Goal: Contribute content: Add original content to the website for others to see

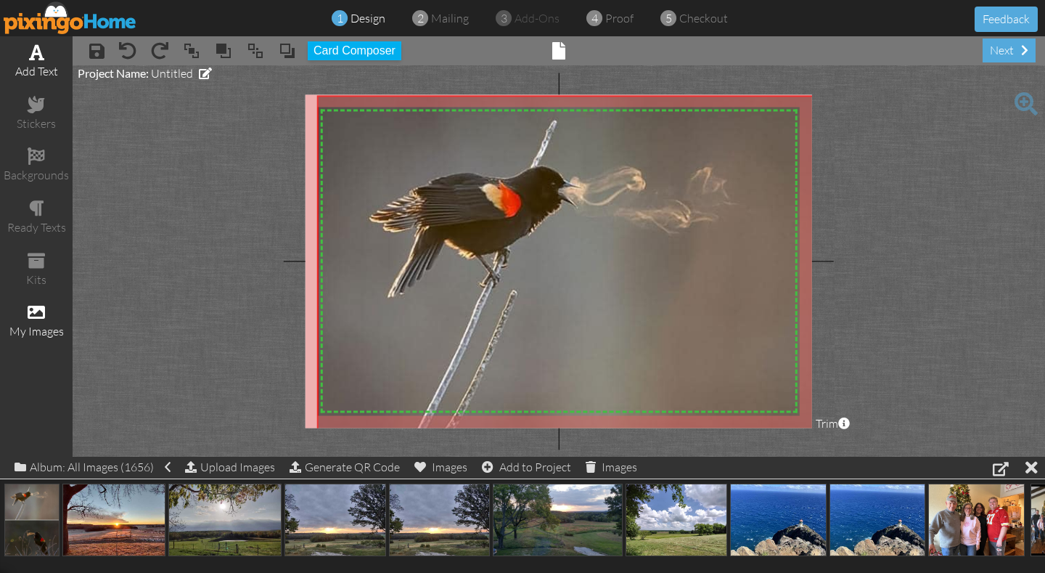
click at [38, 54] on span at bounding box center [36, 52] width 15 height 17
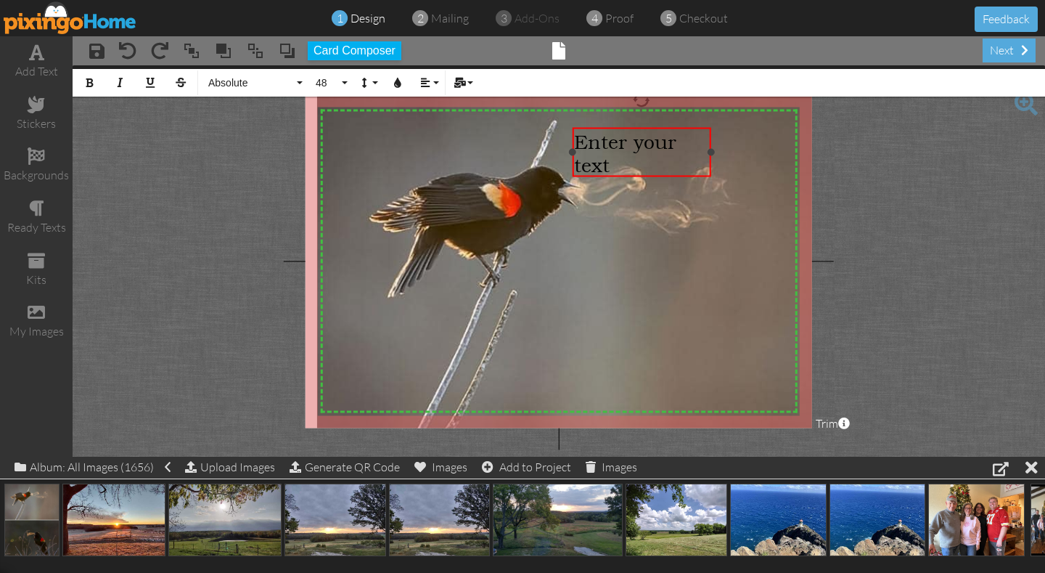
drag, startPoint x: 408, startPoint y: 142, endPoint x: 572, endPoint y: 134, distance: 164.2
click at [573, 134] on div "Enter your text ×" at bounding box center [641, 152] width 139 height 49
drag, startPoint x: 710, startPoint y: 152, endPoint x: 734, endPoint y: 152, distance: 24.0
click at [731, 152] on div "Enter your text ×" at bounding box center [651, 141] width 160 height 27
drag, startPoint x: 737, startPoint y: 152, endPoint x: 776, endPoint y: 160, distance: 39.3
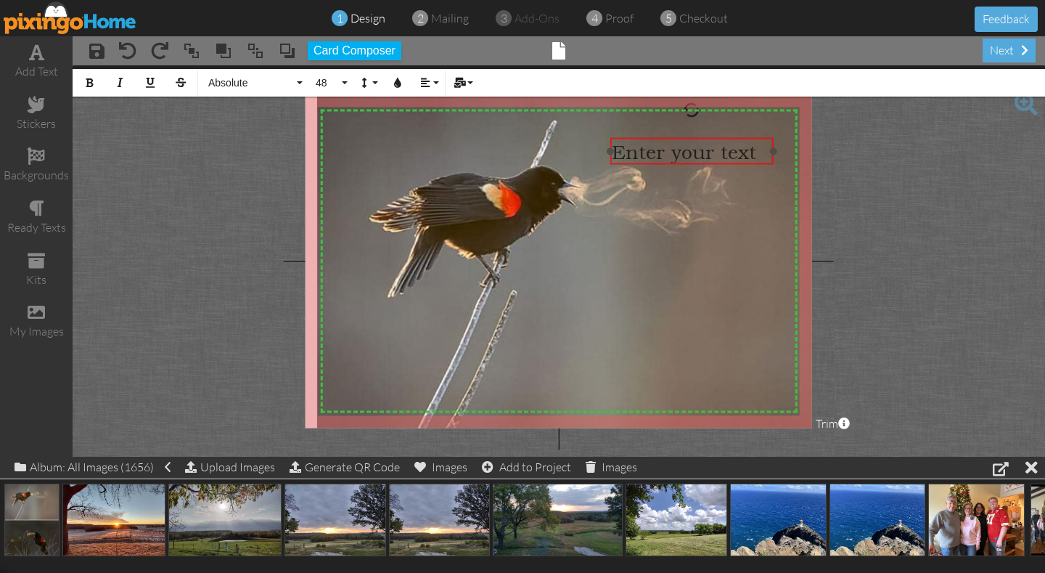
click at [776, 160] on div at bounding box center [691, 151] width 171 height 34
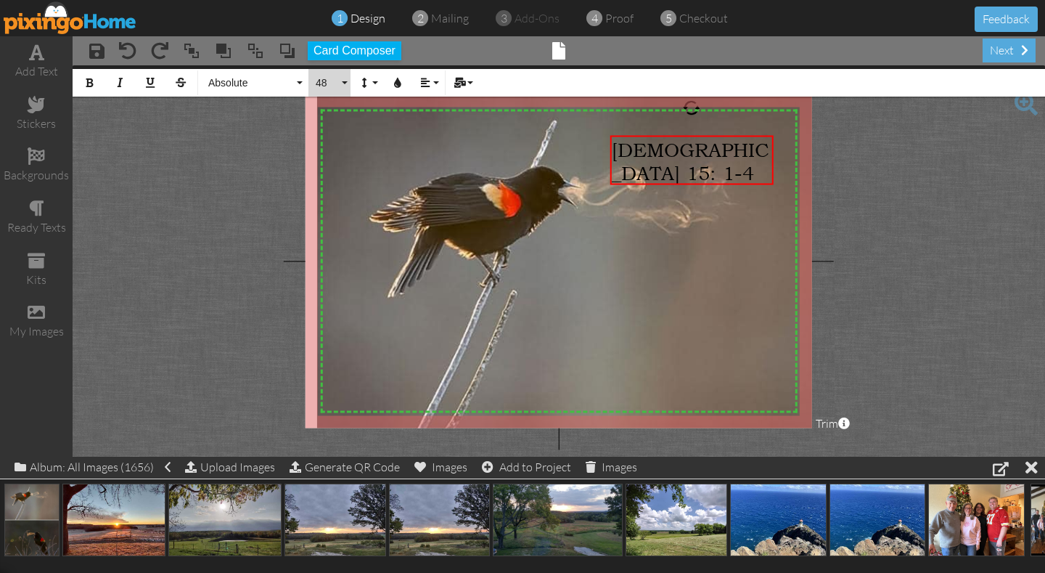
click at [345, 80] on button "48" at bounding box center [329, 83] width 42 height 28
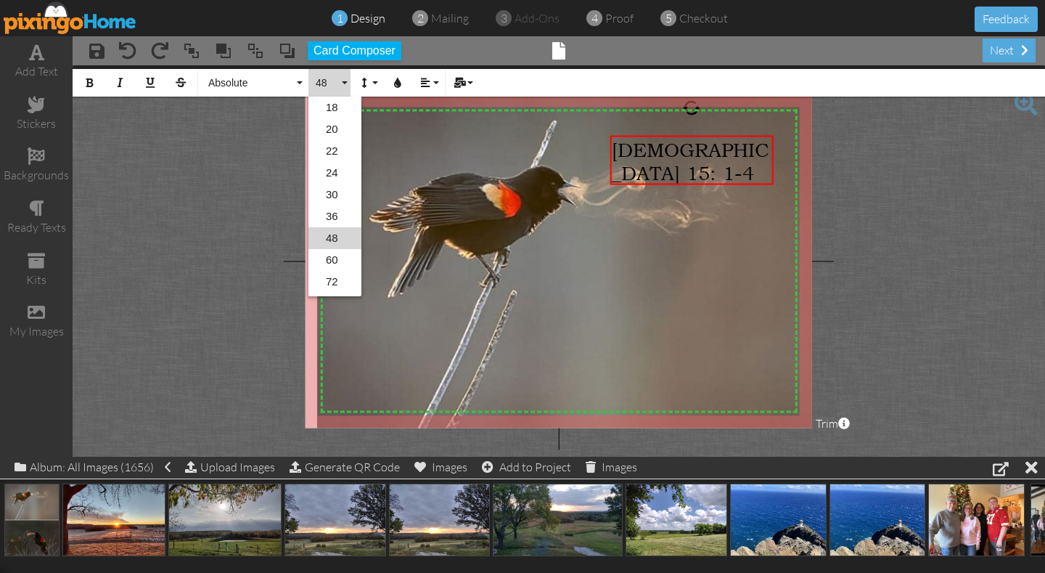
scroll to position [41, 0]
click at [334, 110] on link "22" at bounding box center [334, 110] width 53 height 22
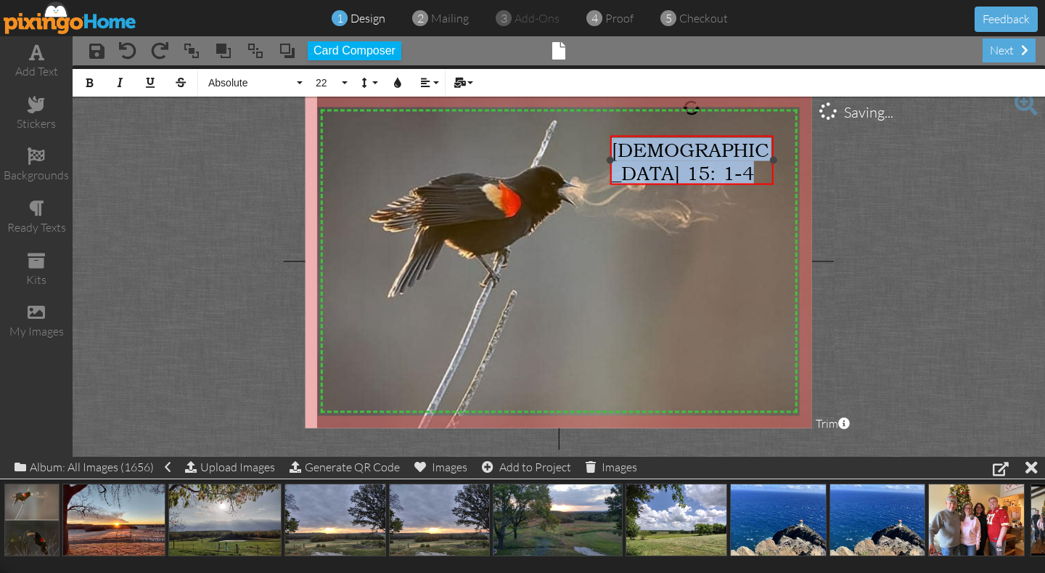
drag, startPoint x: 688, startPoint y: 170, endPoint x: 615, endPoint y: 152, distance: 75.5
click at [615, 152] on div "[DEMOGRAPHIC_DATA] 15: 1-4 ​" at bounding box center [692, 161] width 160 height 46
click at [345, 81] on button "48" at bounding box center [329, 83] width 42 height 28
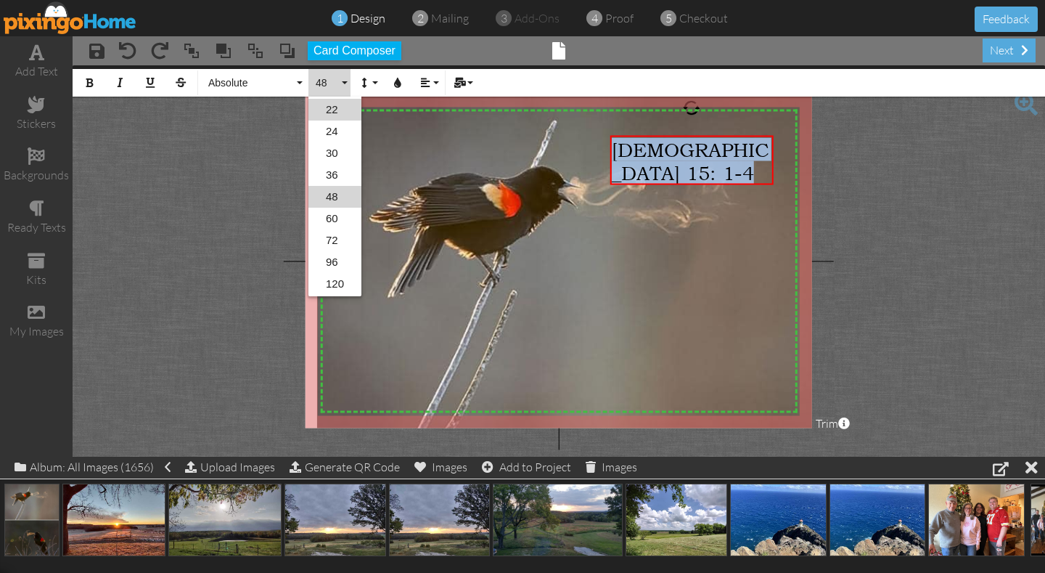
click at [338, 107] on link "22" at bounding box center [334, 110] width 53 height 22
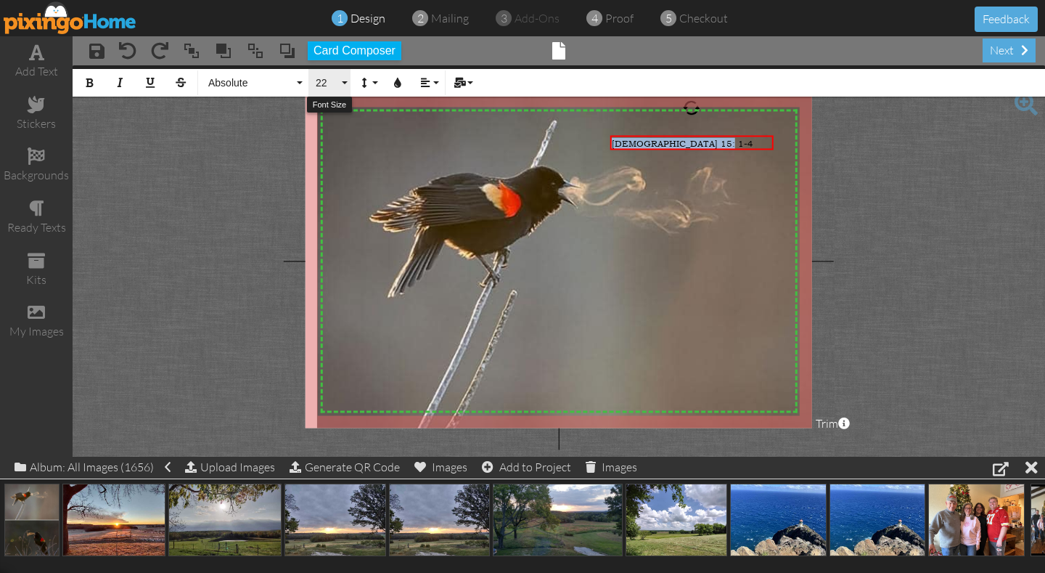
click at [345, 84] on button "22" at bounding box center [329, 83] width 42 height 28
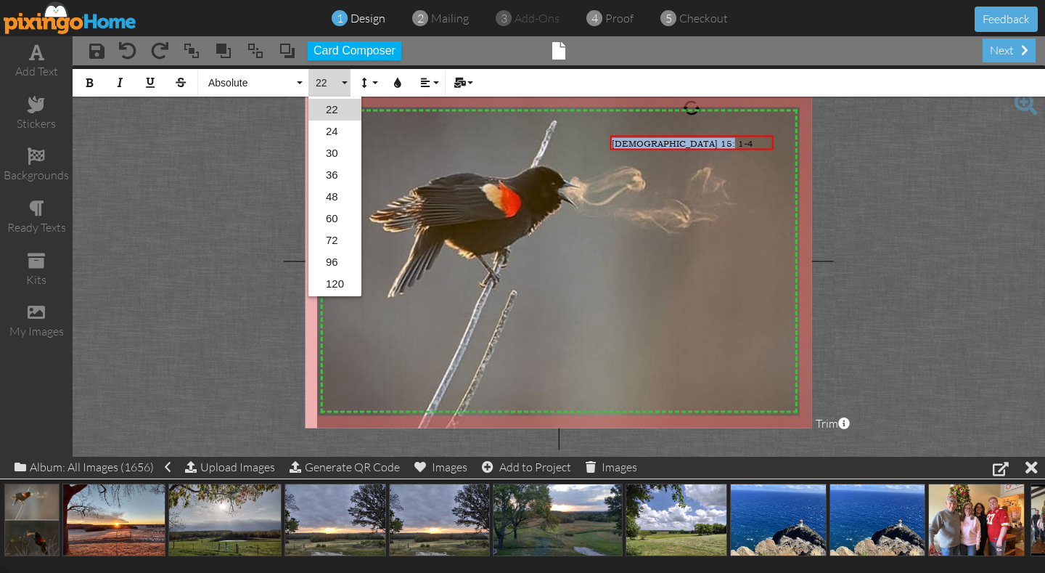
scroll to position [0, 0]
click at [337, 128] on link "20" at bounding box center [334, 129] width 53 height 22
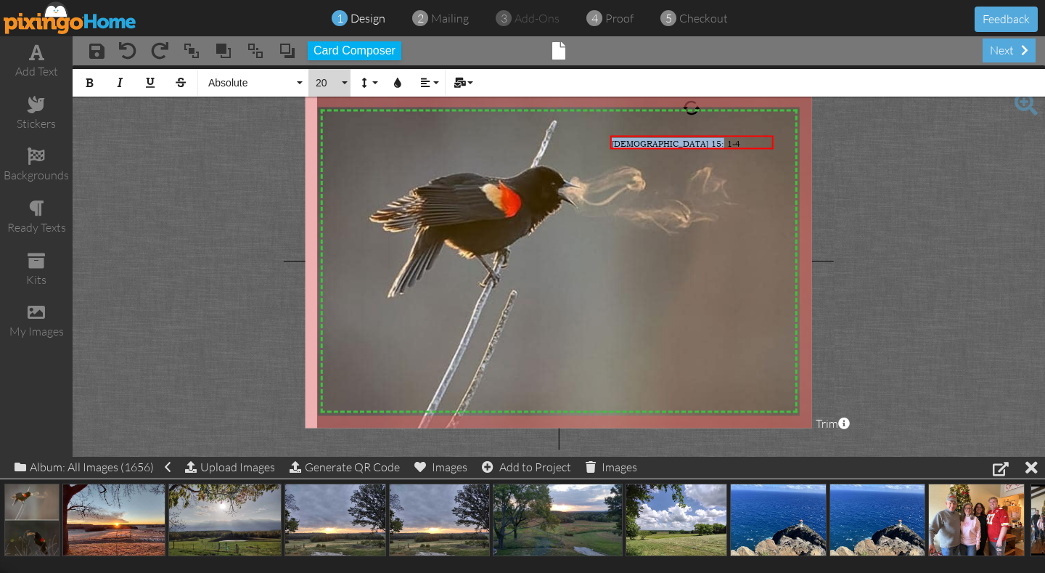
click at [345, 83] on button "20" at bounding box center [329, 83] width 42 height 28
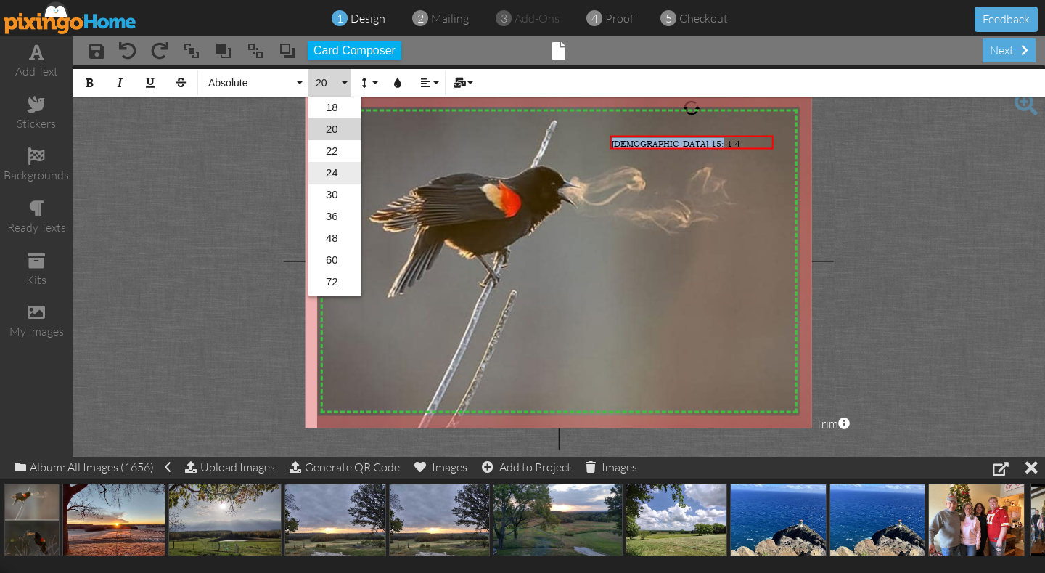
click at [335, 171] on link "24" at bounding box center [334, 173] width 53 height 22
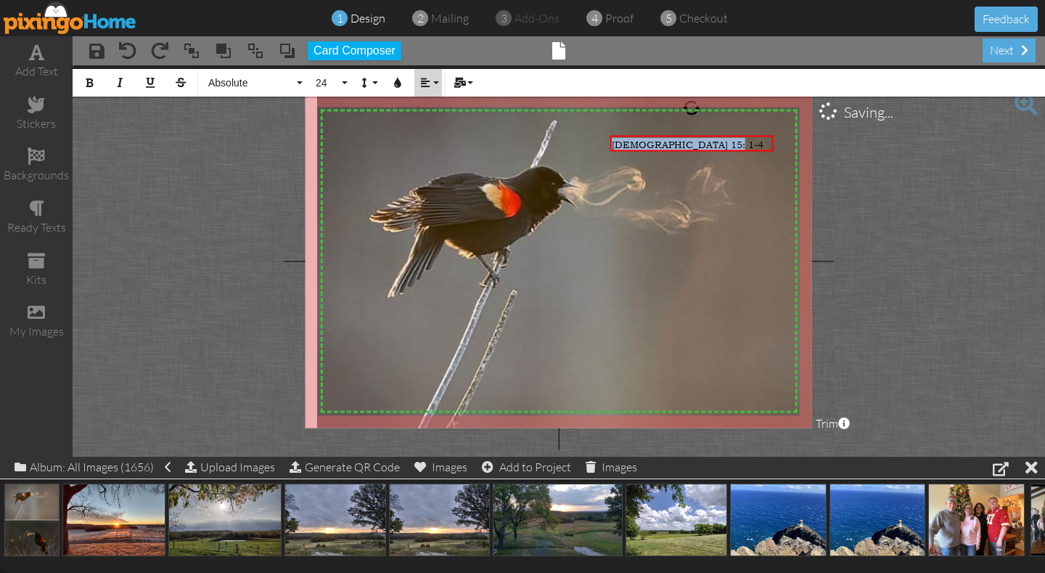
click at [435, 81] on button "Align" at bounding box center [428, 83] width 28 height 28
click at [433, 133] on icon at bounding box center [436, 136] width 9 height 11
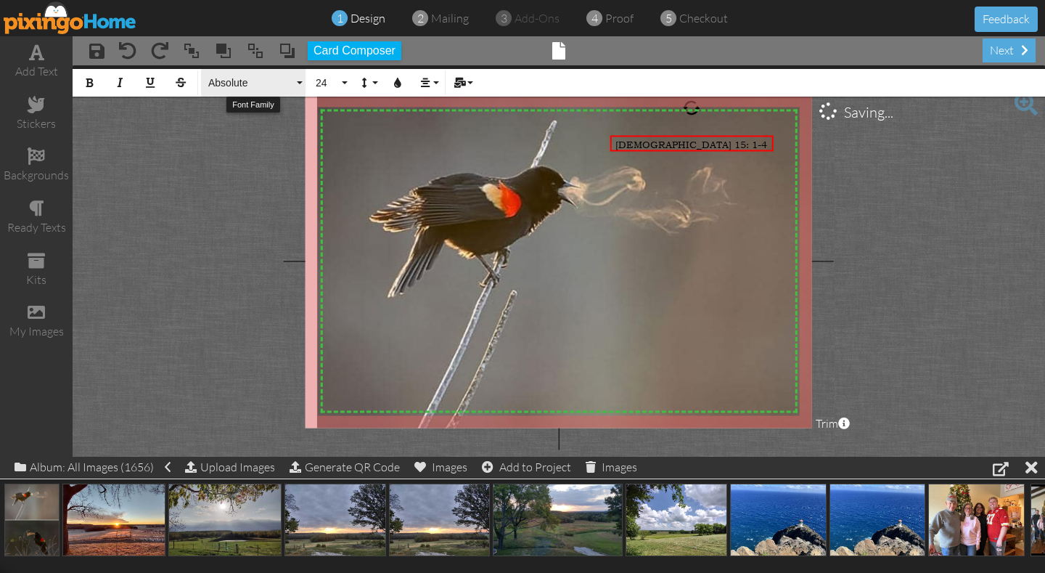
click at [298, 81] on button "Absolute" at bounding box center [253, 83] width 105 height 28
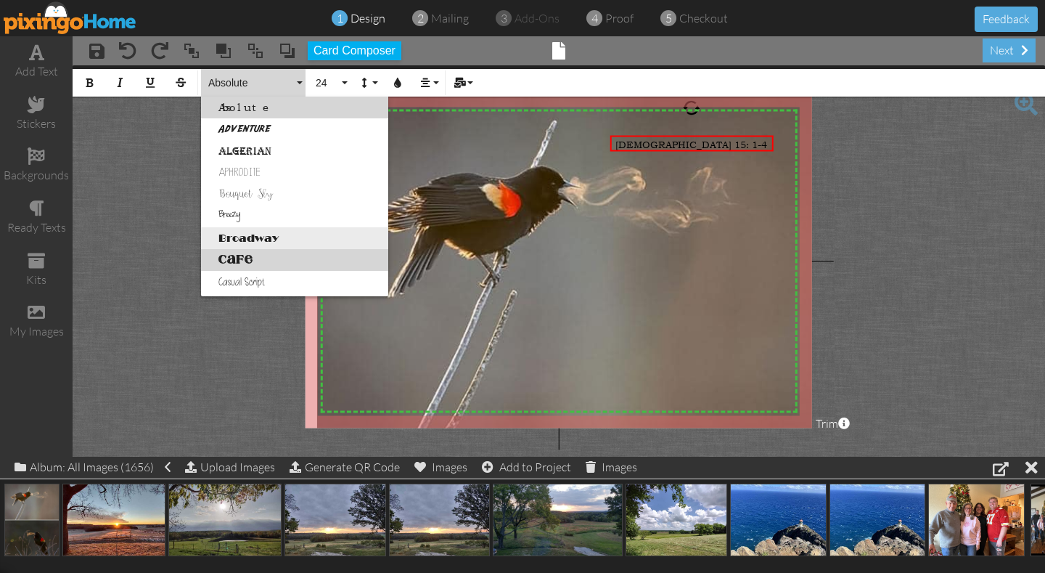
drag, startPoint x: 344, startPoint y: 256, endPoint x: 328, endPoint y: 231, distance: 30.0
click at [250, 198] on link "Bouquet Sky" at bounding box center [294, 195] width 187 height 22
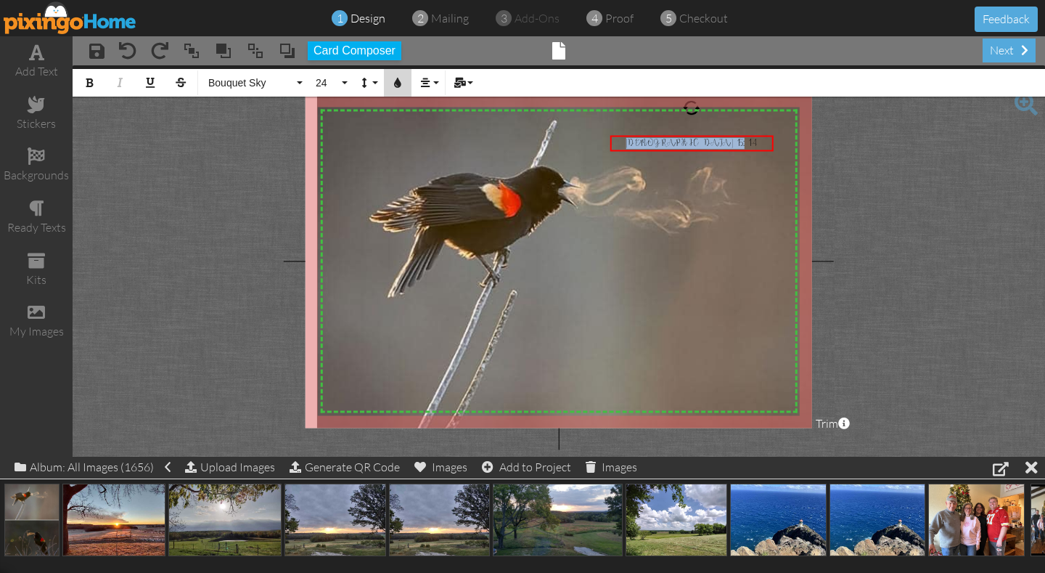
click at [398, 83] on icon "button" at bounding box center [398, 83] width 10 height 10
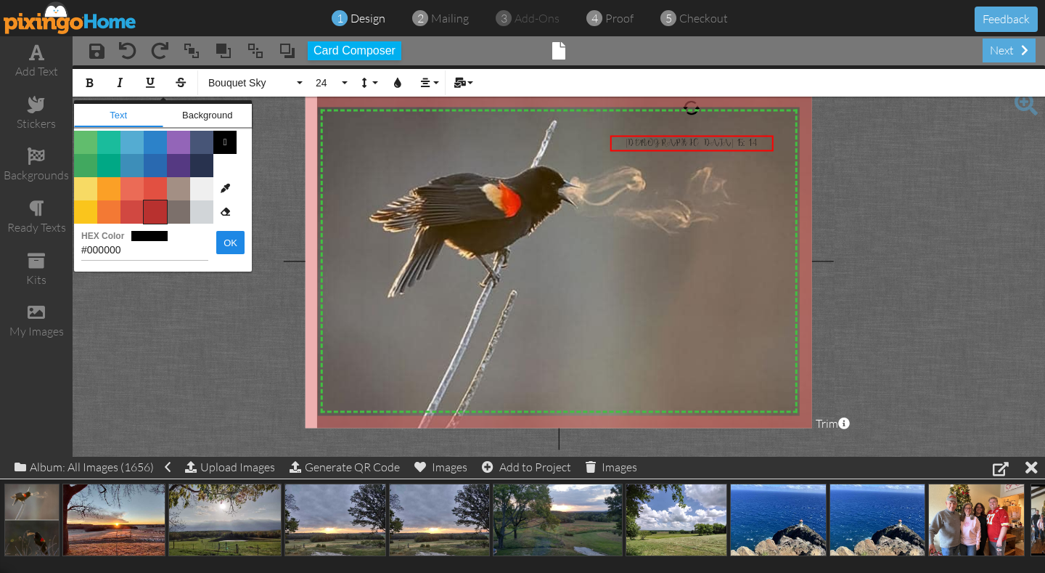
click at [155, 212] on span "Color #B8312F" at bounding box center [155, 211] width 23 height 23
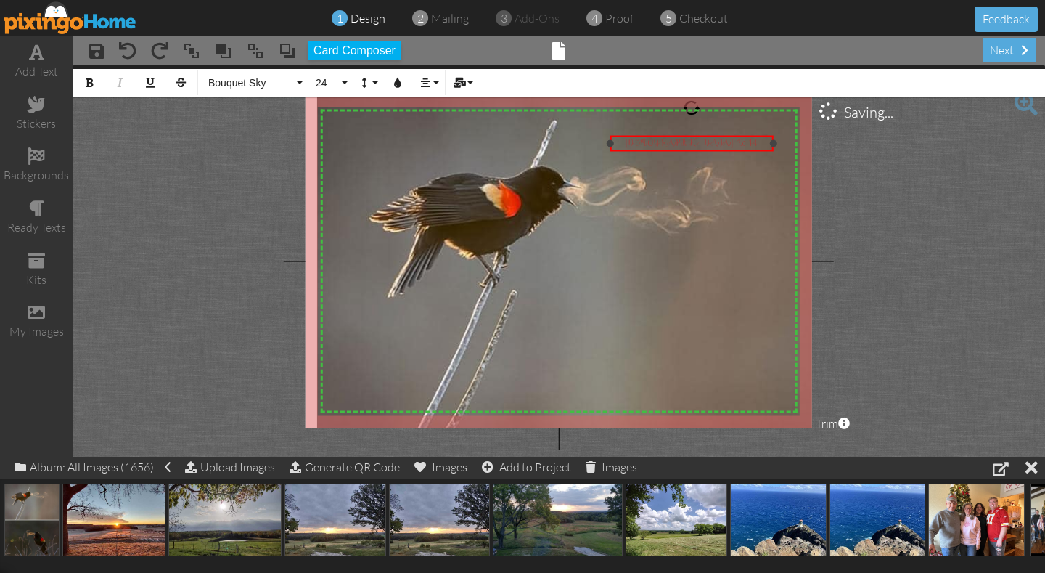
click at [735, 143] on div "[DEMOGRAPHIC_DATA] 15: 1-4​" at bounding box center [692, 144] width 160 height 12
drag, startPoint x: 737, startPoint y: 143, endPoint x: 623, endPoint y: 140, distance: 113.3
click at [623, 140] on div "[DEMOGRAPHIC_DATA] 15: 1-4​" at bounding box center [692, 144] width 160 height 12
click at [343, 81] on button "24" at bounding box center [329, 83] width 42 height 28
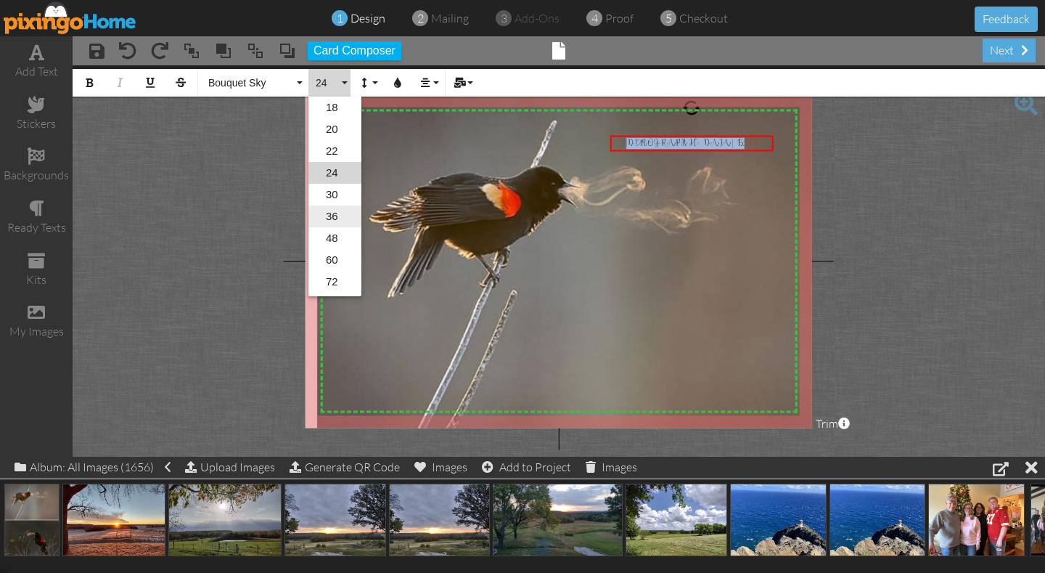
click at [337, 213] on link "36" at bounding box center [334, 216] width 53 height 22
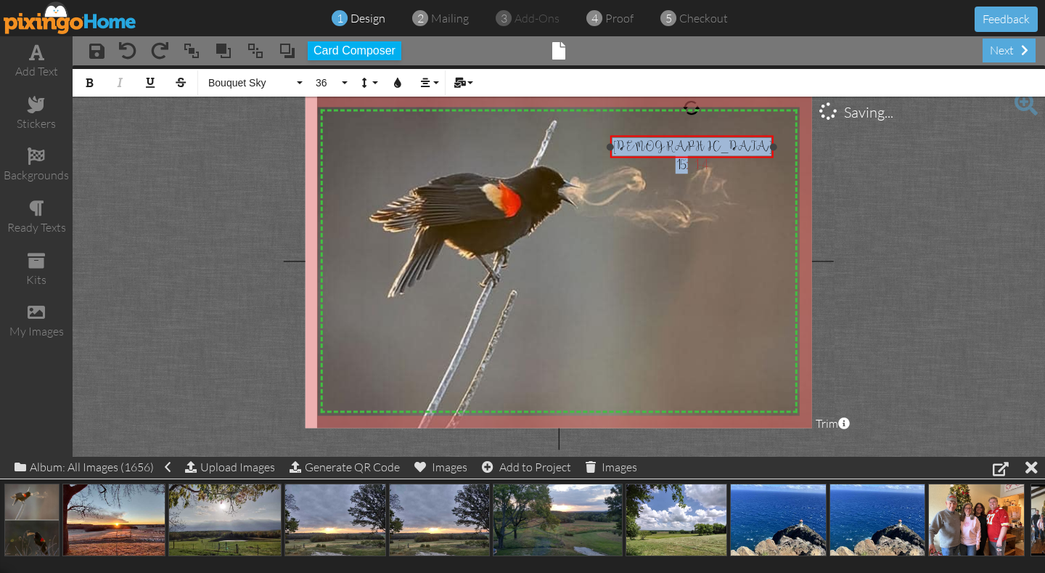
click at [751, 147] on div "[DEMOGRAPHIC_DATA] 15: 1-4​" at bounding box center [692, 156] width 160 height 36
drag, startPoint x: 753, startPoint y: 146, endPoint x: 626, endPoint y: 148, distance: 127.8
click at [624, 148] on div "[DEMOGRAPHIC_DATA] 15: 1-4​" at bounding box center [692, 156] width 160 height 36
click at [88, 81] on icon "button" at bounding box center [89, 83] width 10 height 10
click at [754, 147] on div "[DEMOGRAPHIC_DATA] 15: 1-4​" at bounding box center [692, 156] width 160 height 36
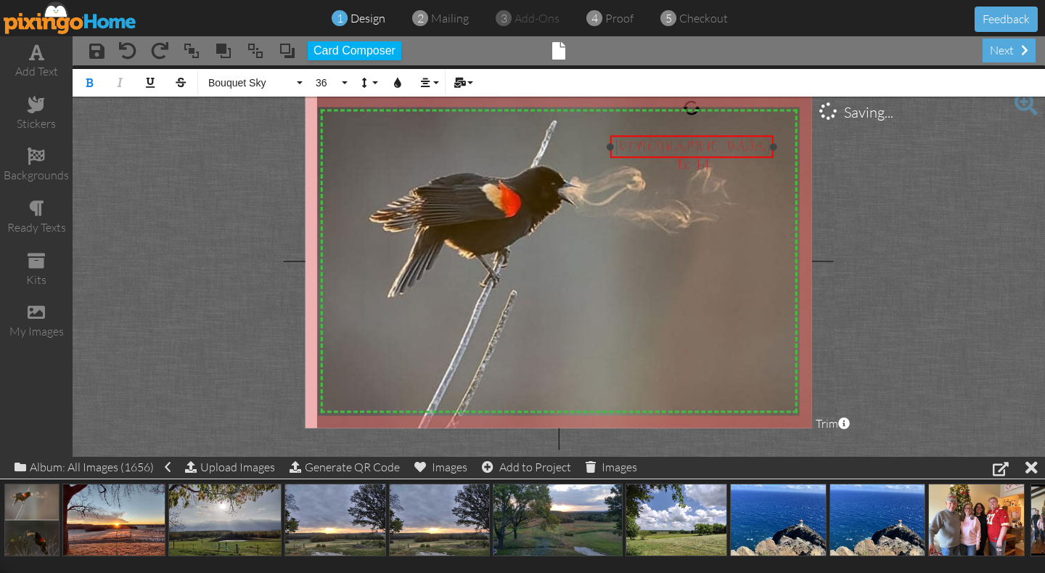
click at [754, 147] on div "[DEMOGRAPHIC_DATA] 15: 1-4​" at bounding box center [692, 156] width 160 height 36
drag, startPoint x: 770, startPoint y: 166, endPoint x: 613, endPoint y: 165, distance: 157.5
click at [613, 174] on div "NOW I MAKE KNOWN" at bounding box center [692, 183] width 160 height 19
click at [344, 83] on button "36" at bounding box center [329, 83] width 42 height 28
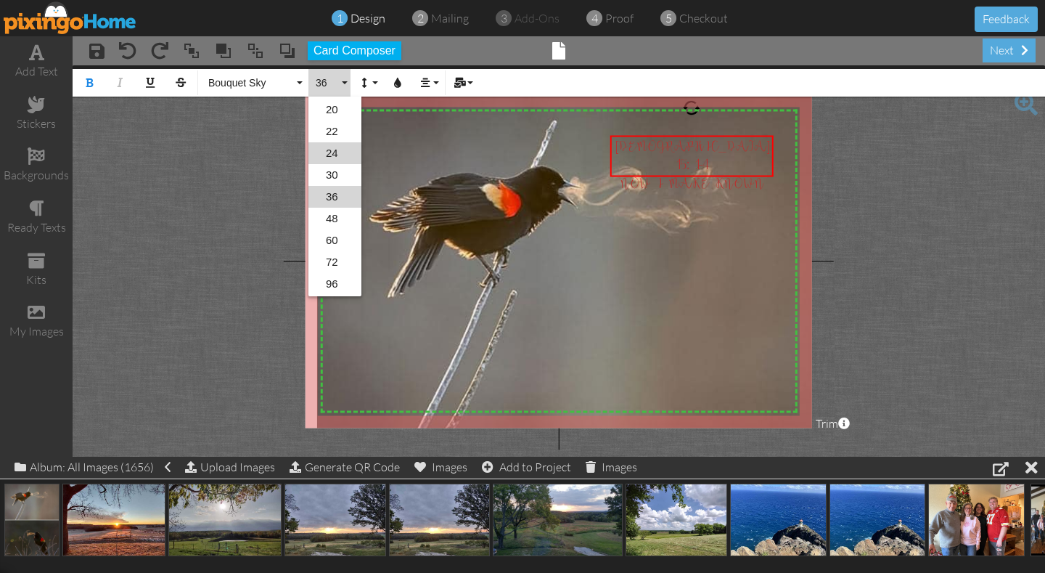
click at [334, 151] on link "24" at bounding box center [334, 153] width 53 height 22
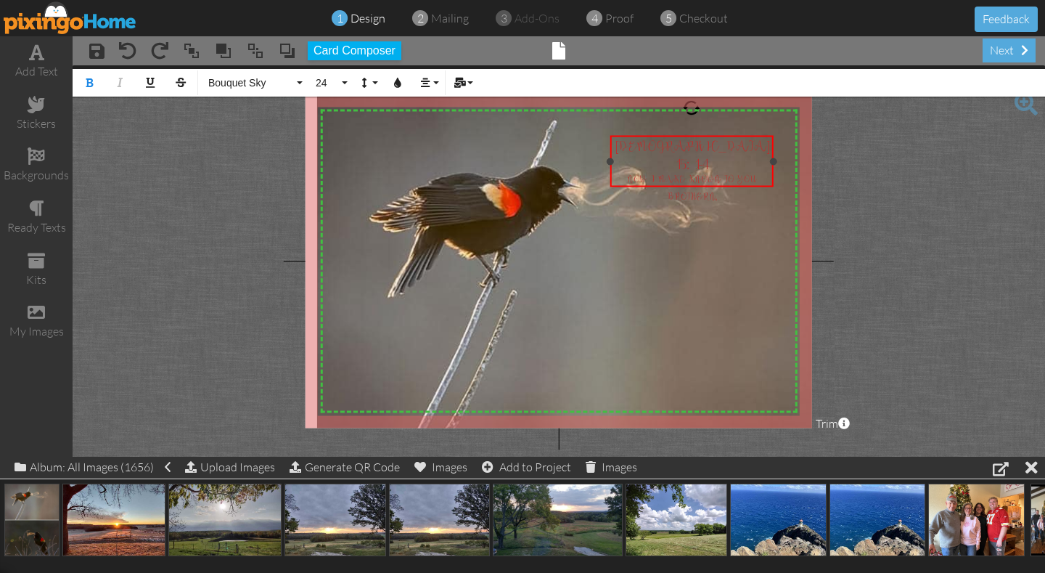
click at [751, 174] on span "NOW I MAKE KNOWN TO YOU BROTHERN," at bounding box center [691, 188] width 130 height 28
click at [397, 86] on icon "button" at bounding box center [398, 83] width 10 height 10
type input "#B8312F"
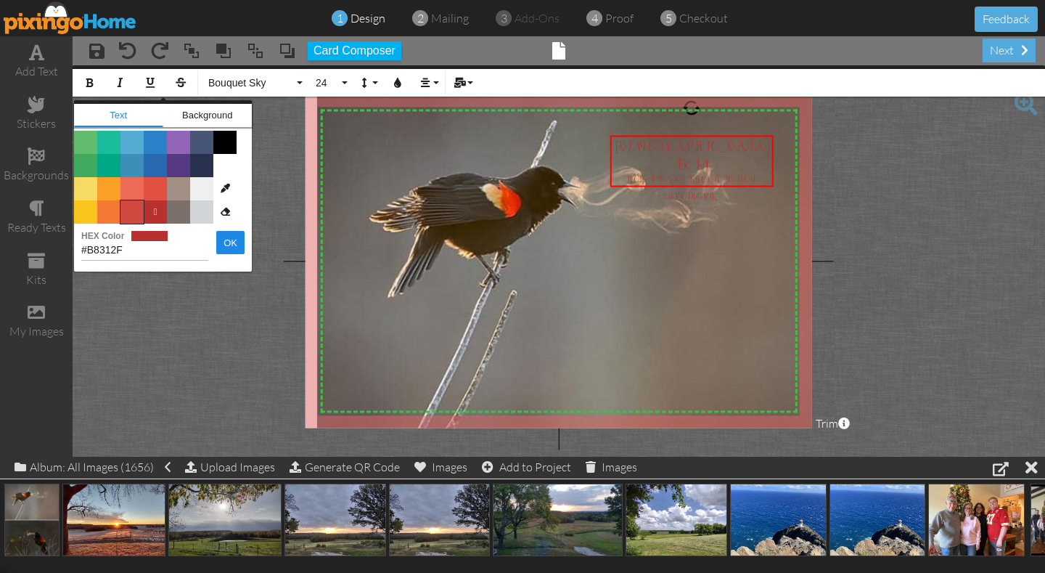
click at [128, 216] on span "Color #D14841" at bounding box center [131, 211] width 23 height 23
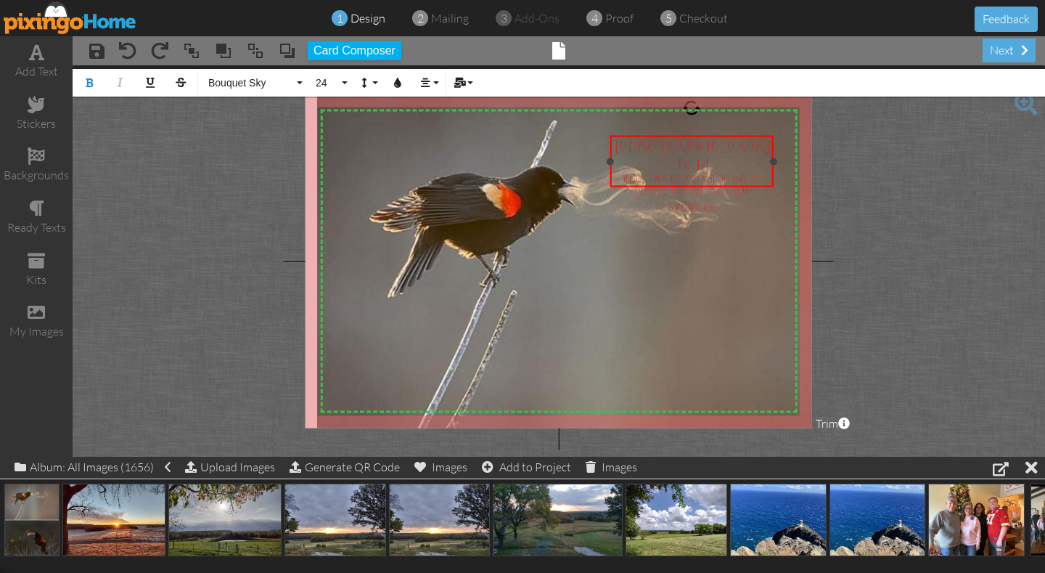
drag, startPoint x: 737, startPoint y: 176, endPoint x: 617, endPoint y: 150, distance: 122.6
click at [617, 150] on div "[DEMOGRAPHIC_DATA] 15: 1-4​ NOW I MAKE KNOWN TO YO THE [DEMOGRAPHIC_DATA] U BRO…" at bounding box center [692, 176] width 160 height 77
click at [397, 89] on button "Colors" at bounding box center [398, 83] width 28 height 28
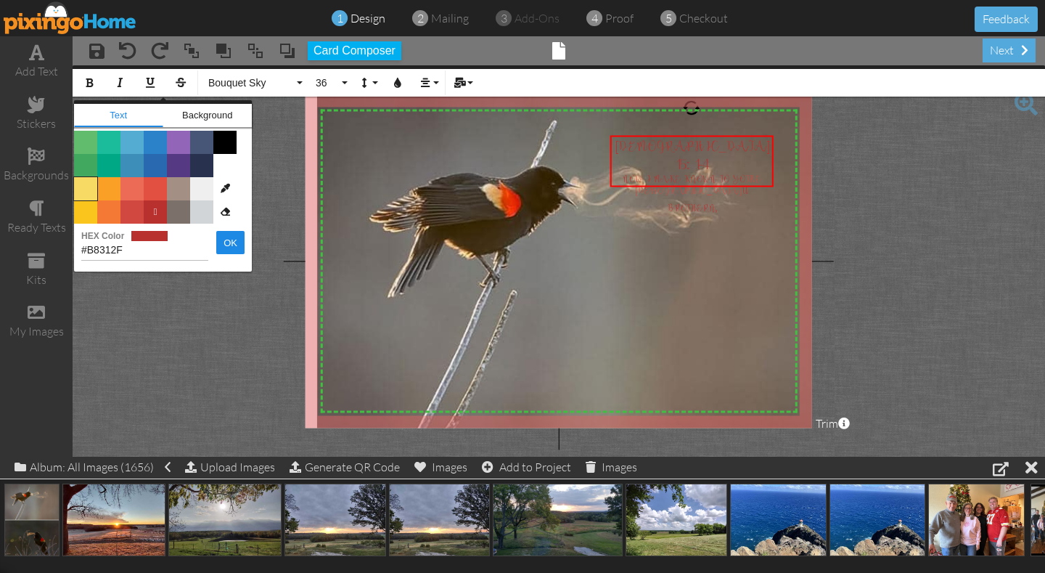
click at [86, 184] on span "Color #F7DA64" at bounding box center [85, 188] width 23 height 23
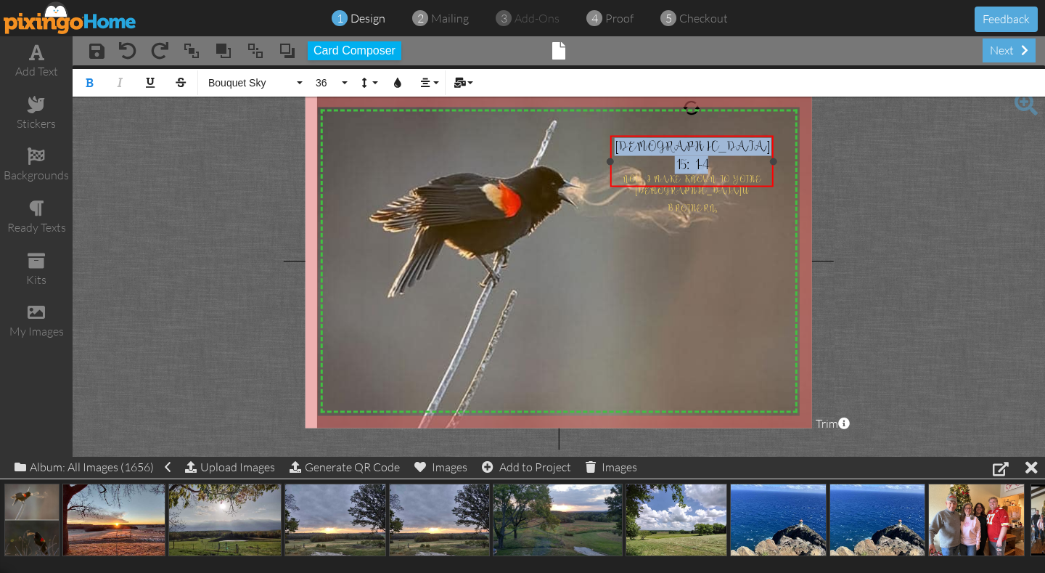
click at [739, 176] on div "NOW I MAKE KNOWN TO YO THE [DEMOGRAPHIC_DATA] U BROTHERN," at bounding box center [692, 194] width 160 height 41
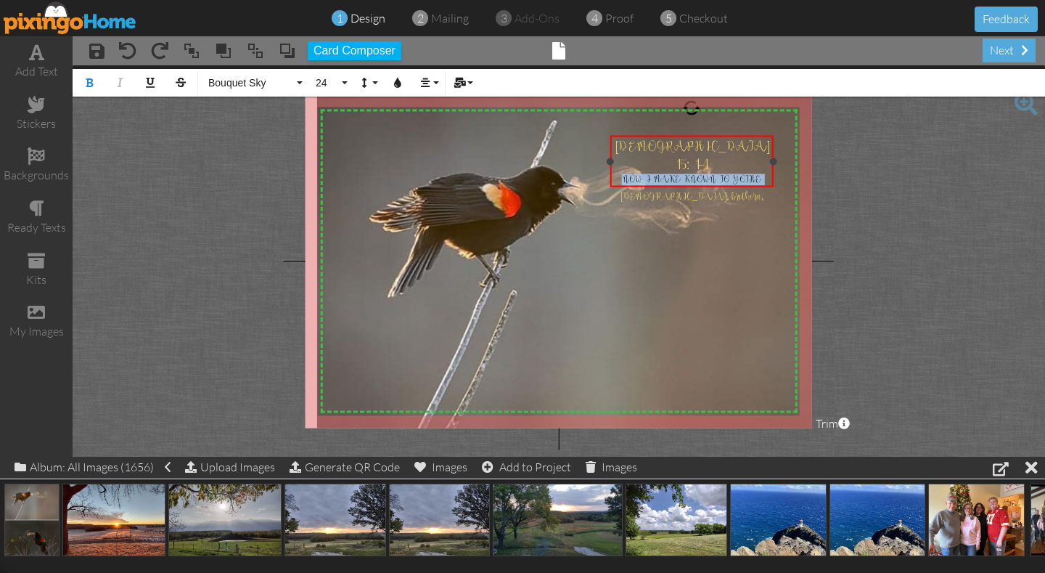
drag, startPoint x: 766, startPoint y: 160, endPoint x: 613, endPoint y: 160, distance: 153.9
click at [613, 160] on div "[DEMOGRAPHIC_DATA] 15: 1-4​ NOW I MAKE KNOWN TO YO THE [DEMOGRAPHIC_DATA] , bre…" at bounding box center [691, 162] width 163 height 52
click at [300, 81] on button "Bouquet Sky" at bounding box center [253, 83] width 105 height 28
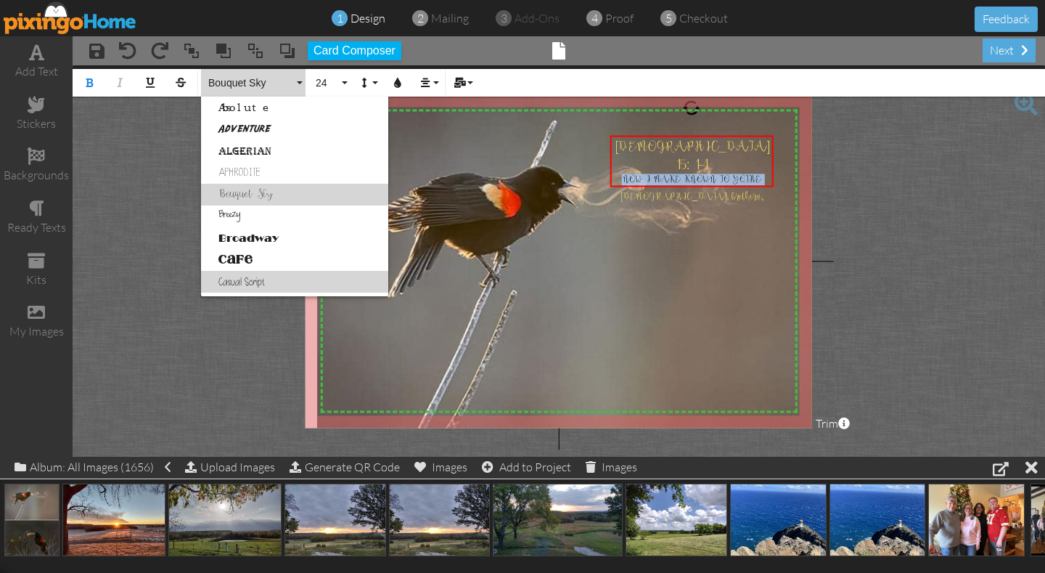
click at [261, 285] on link "Casual Script" at bounding box center [294, 282] width 187 height 22
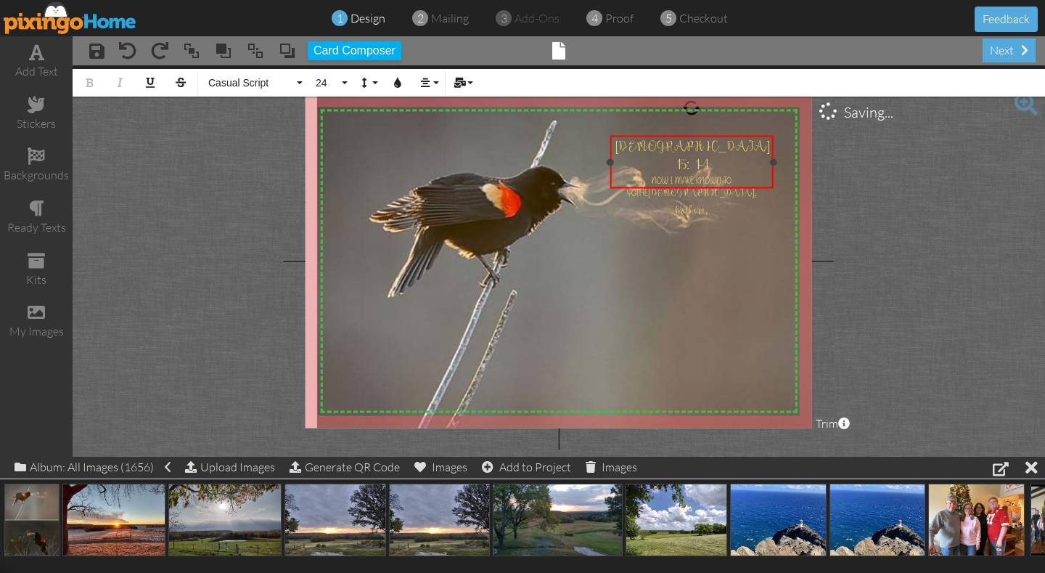
click at [648, 187] on span "THE" at bounding box center [642, 193] width 12 height 12
drag, startPoint x: 721, startPoint y: 163, endPoint x: 704, endPoint y: 162, distance: 16.8
click at [704, 174] on span "NOW I MAKE KNOWN TO YOu THE" at bounding box center [678, 186] width 107 height 25
drag, startPoint x: 760, startPoint y: 163, endPoint x: 627, endPoint y: 163, distance: 132.8
click at [627, 174] on div "NOW I MAKE KNOWN TO THE [DEMOGRAPHIC_DATA] , brethern," at bounding box center [692, 195] width 160 height 43
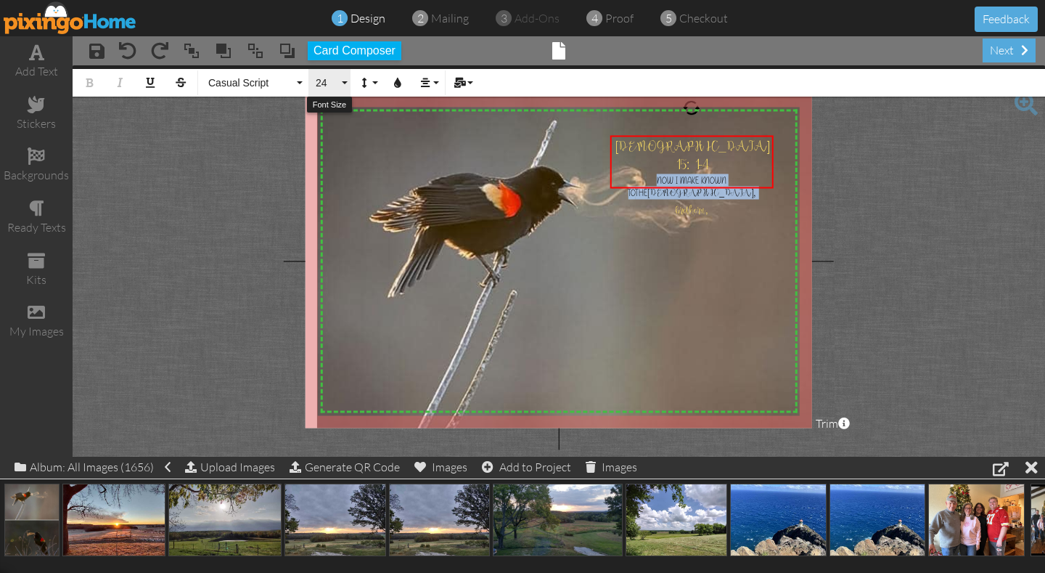
click at [345, 79] on button "24" at bounding box center [329, 83] width 42 height 28
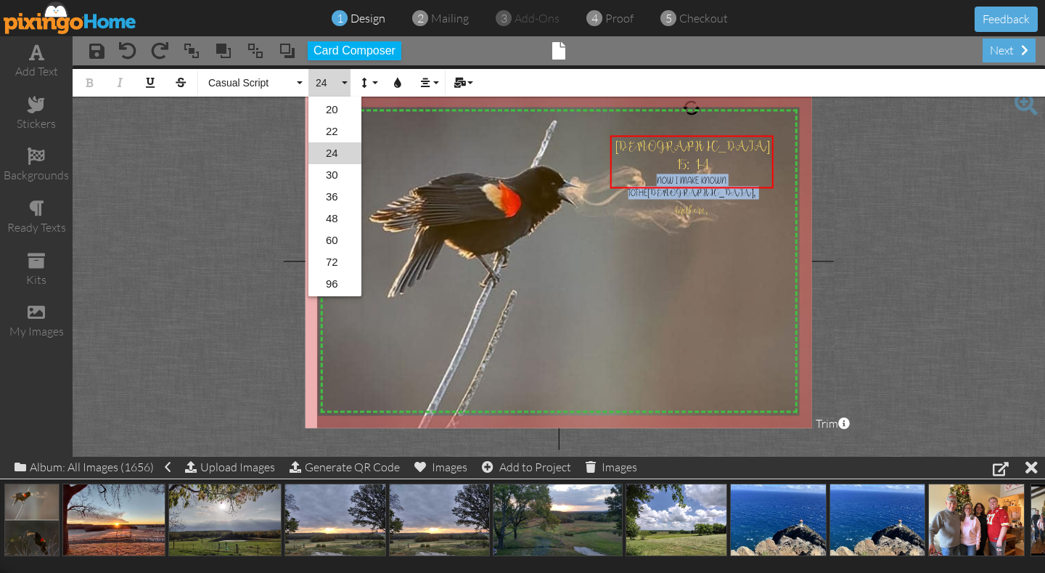
scroll to position [0, 0]
click at [337, 130] on link "20" at bounding box center [334, 129] width 53 height 22
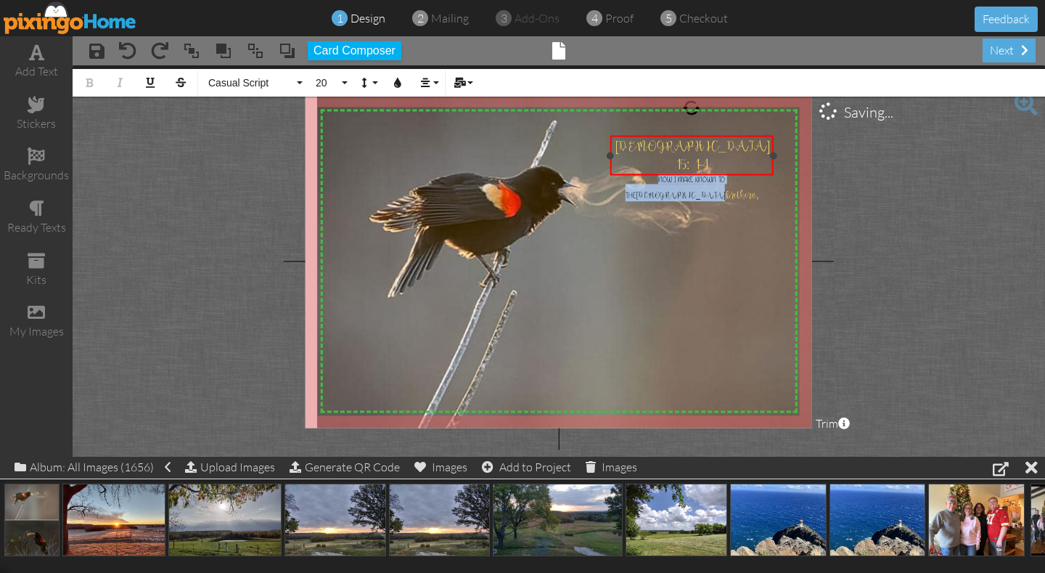
drag, startPoint x: 764, startPoint y: 165, endPoint x: 726, endPoint y: 164, distance: 37.7
click at [725, 174] on div "NOW I MAKE KNOWN TO THE [DEMOGRAPHIC_DATA] , brethern," at bounding box center [692, 188] width 160 height 28
drag, startPoint x: 713, startPoint y: 157, endPoint x: 735, endPoint y: 167, distance: 23.7
click at [735, 174] on div "NOW I MAKE KNOWN" at bounding box center [692, 182] width 160 height 17
drag, startPoint x: 739, startPoint y: 167, endPoint x: 645, endPoint y: 163, distance: 94.5
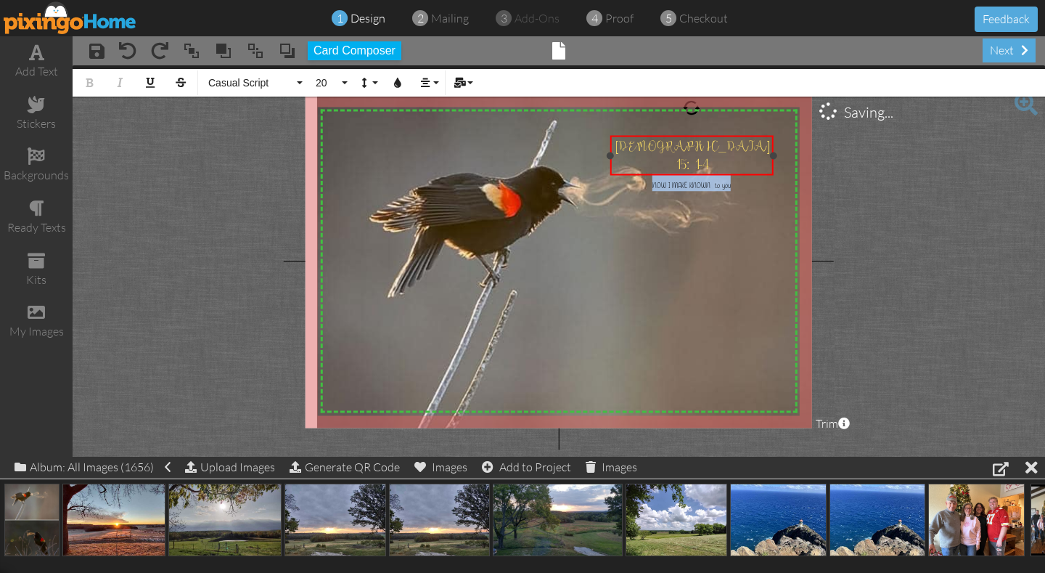
click at [645, 174] on div "NOW I MAKE KNOWN to you" at bounding box center [692, 182] width 160 height 17
click at [348, 81] on button "20" at bounding box center [329, 83] width 42 height 28
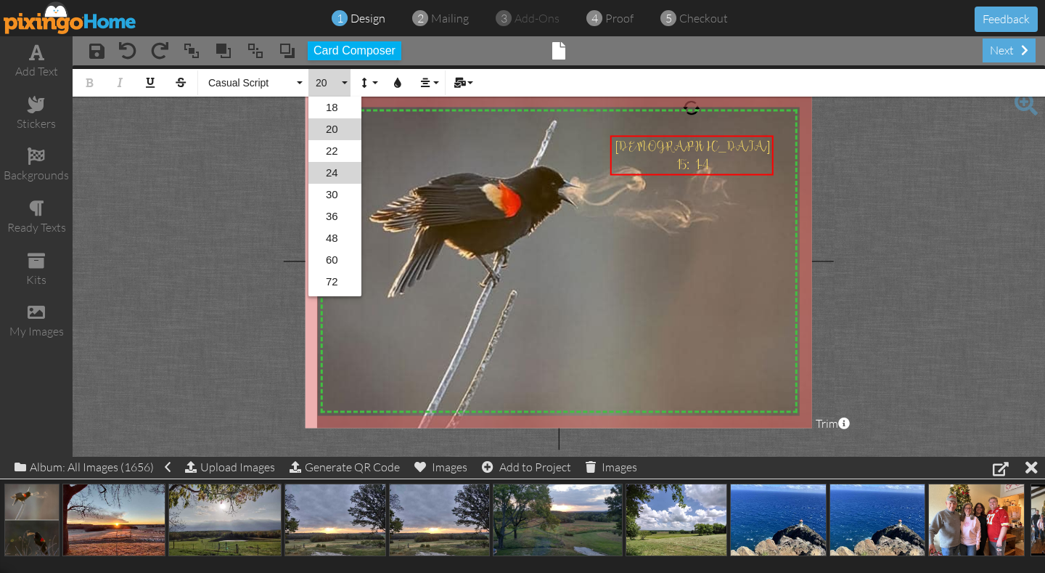
click at [334, 177] on link "24" at bounding box center [334, 173] width 53 height 22
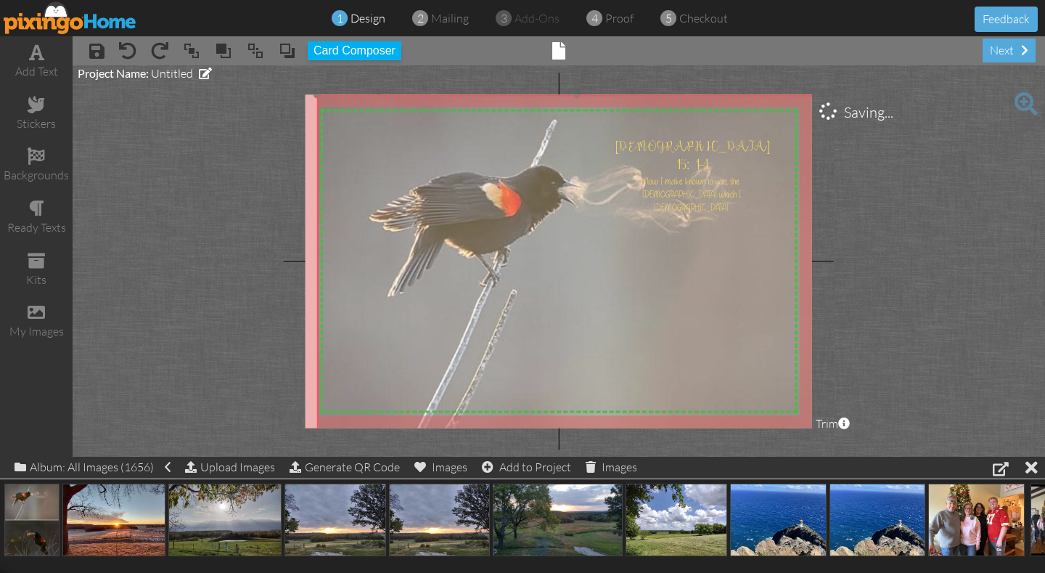
click at [337, 142] on img at bounding box center [577, 436] width 520 height 684
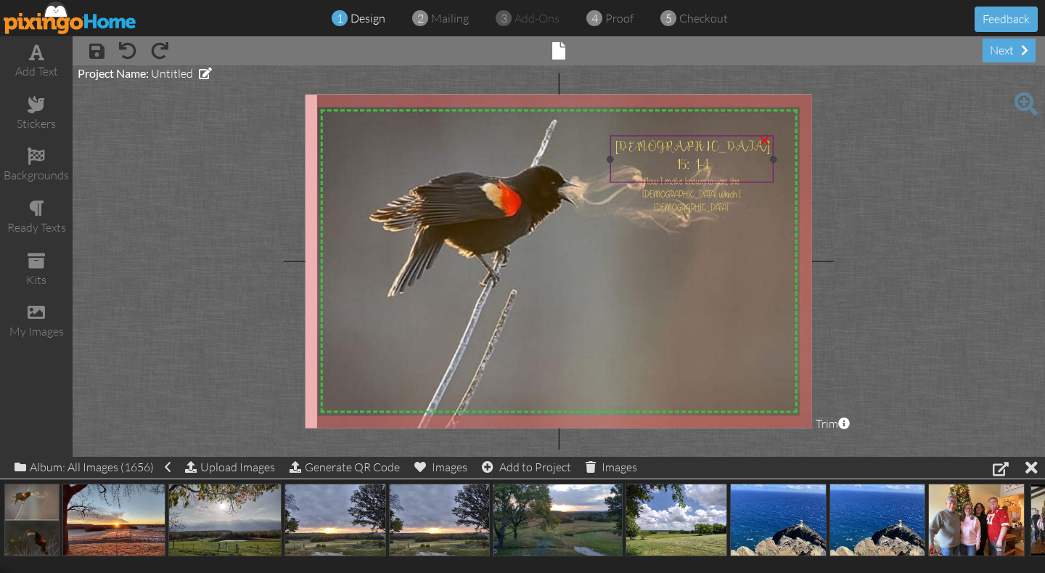
click at [710, 175] on div "Now I make known to you, the [DEMOGRAPHIC_DATA] which I [DEMOGRAPHIC_DATA]" at bounding box center [692, 193] width 160 height 39
click at [711, 174] on div "Now I make known to you, the [DEMOGRAPHIC_DATA] which I [DEMOGRAPHIC_DATA]" at bounding box center [692, 193] width 160 height 39
click at [732, 174] on div "Now I make known to you, the [DEMOGRAPHIC_DATA] which I [DEMOGRAPHIC_DATA]" at bounding box center [692, 193] width 160 height 39
click at [715, 176] on div "Now I make known to you, the [DEMOGRAPHIC_DATA] which I [DEMOGRAPHIC_DATA]" at bounding box center [692, 193] width 160 height 39
click at [574, 258] on img at bounding box center [577, 436] width 520 height 684
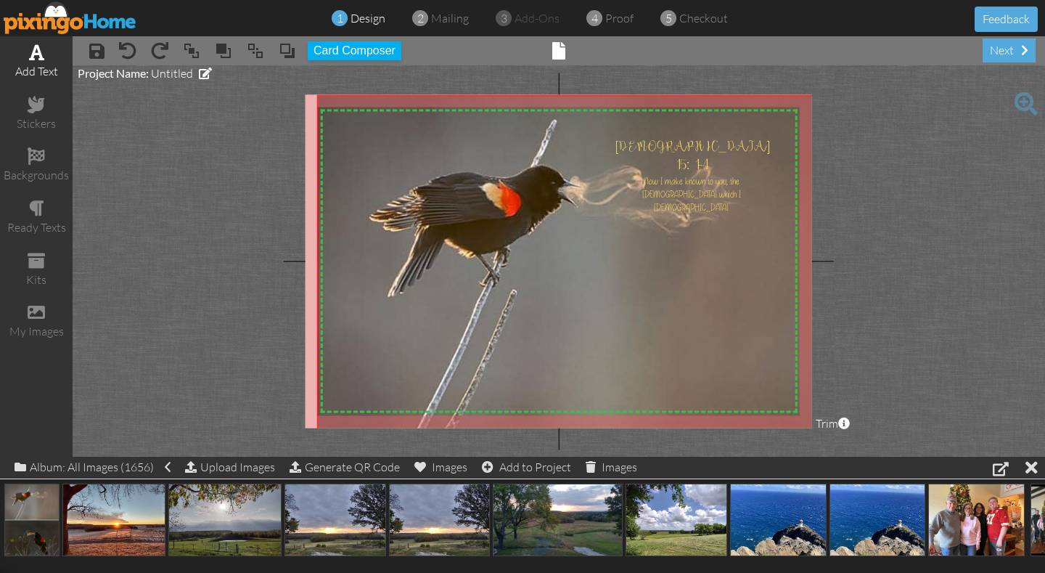
click at [38, 57] on span at bounding box center [36, 52] width 15 height 17
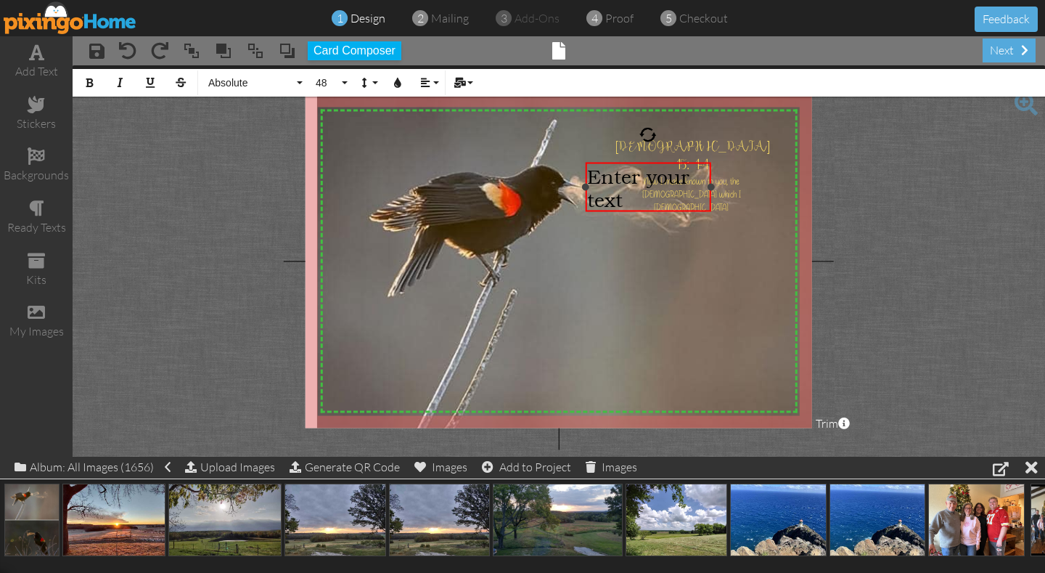
drag, startPoint x: 408, startPoint y: 176, endPoint x: 588, endPoint y: 176, distance: 180.0
click at [588, 176] on div "Enter your text ×" at bounding box center [648, 187] width 126 height 49
drag, startPoint x: 711, startPoint y: 206, endPoint x: 759, endPoint y: 220, distance: 50.5
click at [758, 221] on div "​ Enter your text ​" at bounding box center [696, 204] width 124 height 51
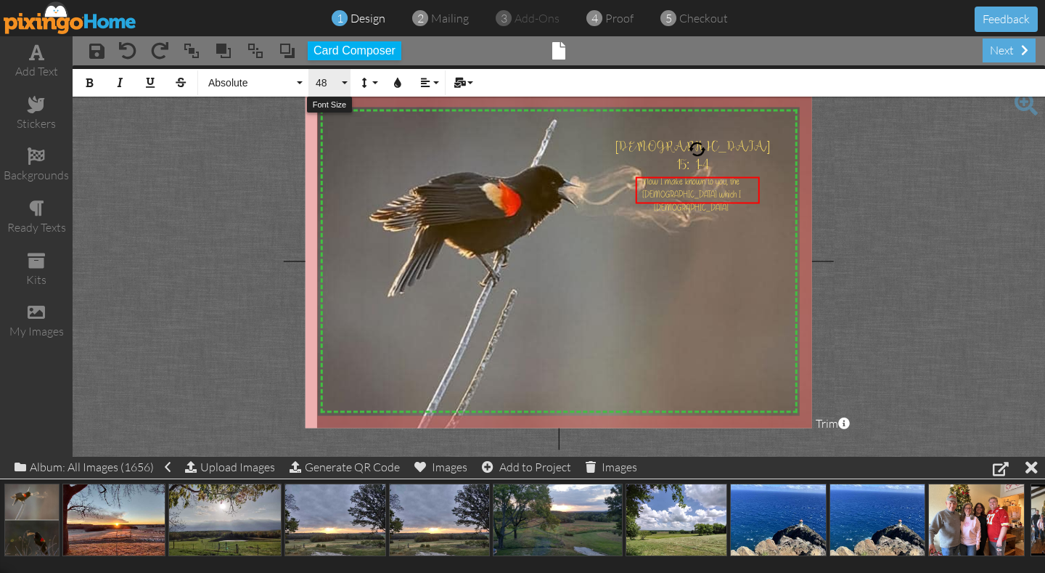
click at [345, 83] on button "48" at bounding box center [329, 83] width 42 height 28
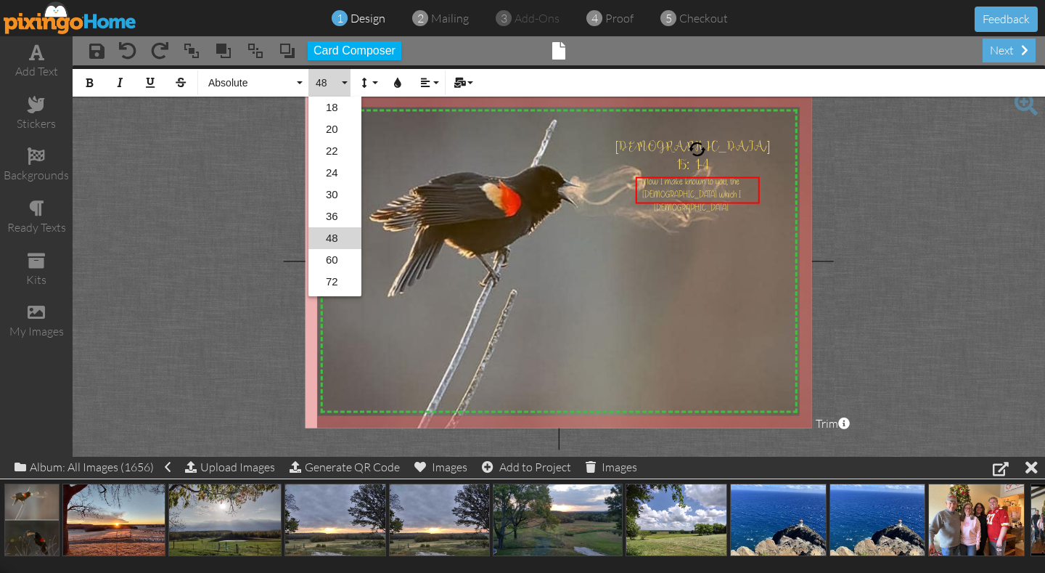
scroll to position [41, 0]
click at [337, 112] on link "22" at bounding box center [334, 110] width 53 height 22
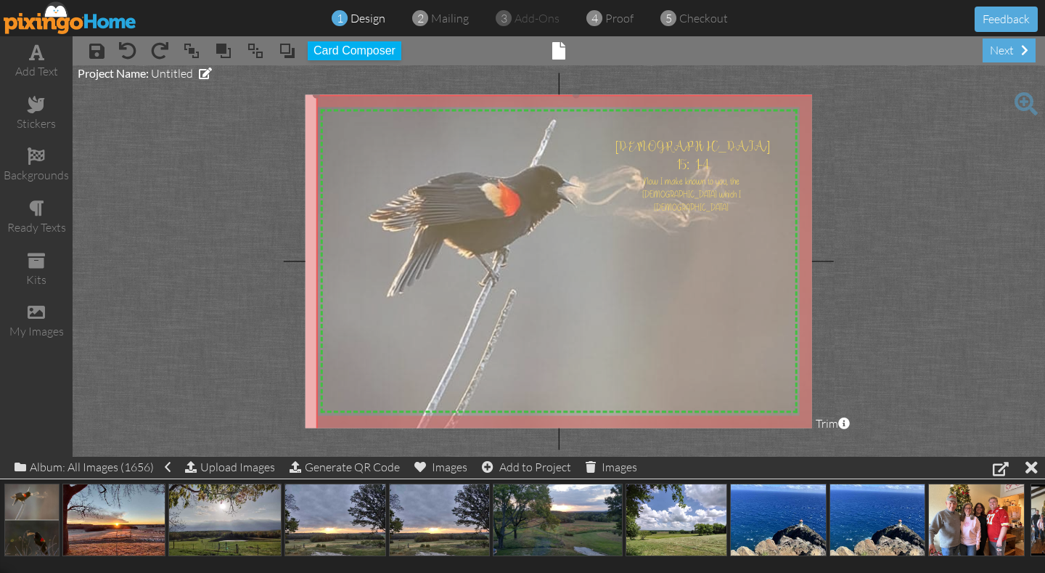
click at [336, 113] on img at bounding box center [576, 436] width 520 height 684
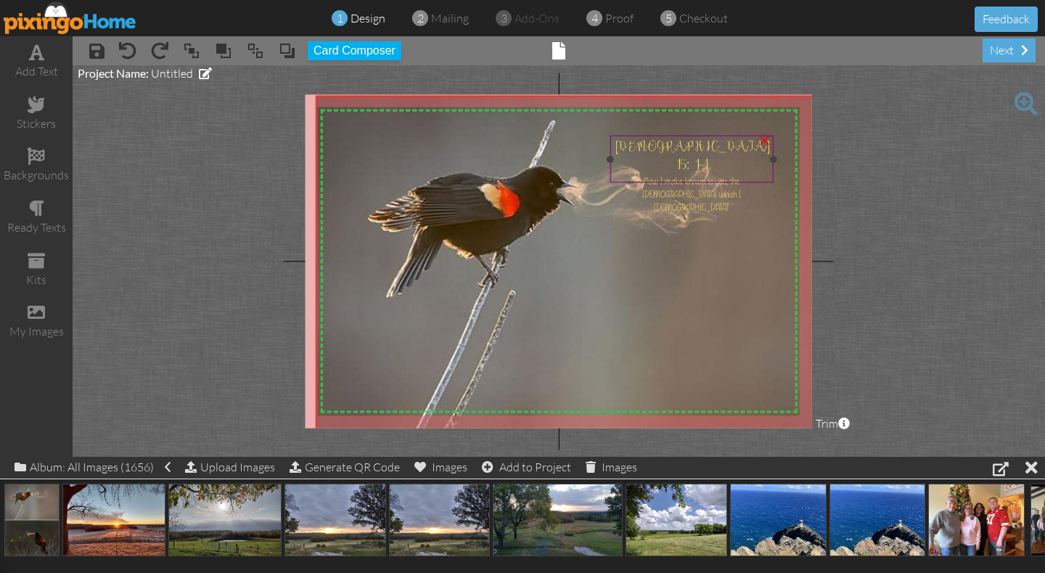
click at [766, 140] on div "×" at bounding box center [764, 138] width 23 height 23
click at [754, 242] on img at bounding box center [576, 437] width 520 height 684
click at [573, 253] on img at bounding box center [576, 437] width 520 height 684
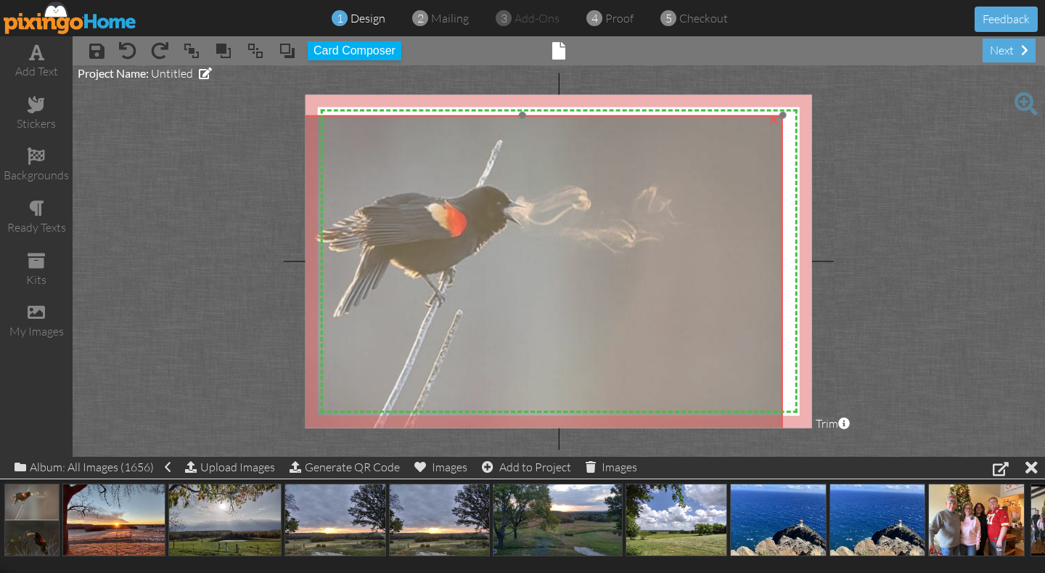
drag, startPoint x: 791, startPoint y: 229, endPoint x: 738, endPoint y: 248, distance: 56.5
click at [738, 248] on img at bounding box center [523, 457] width 520 height 684
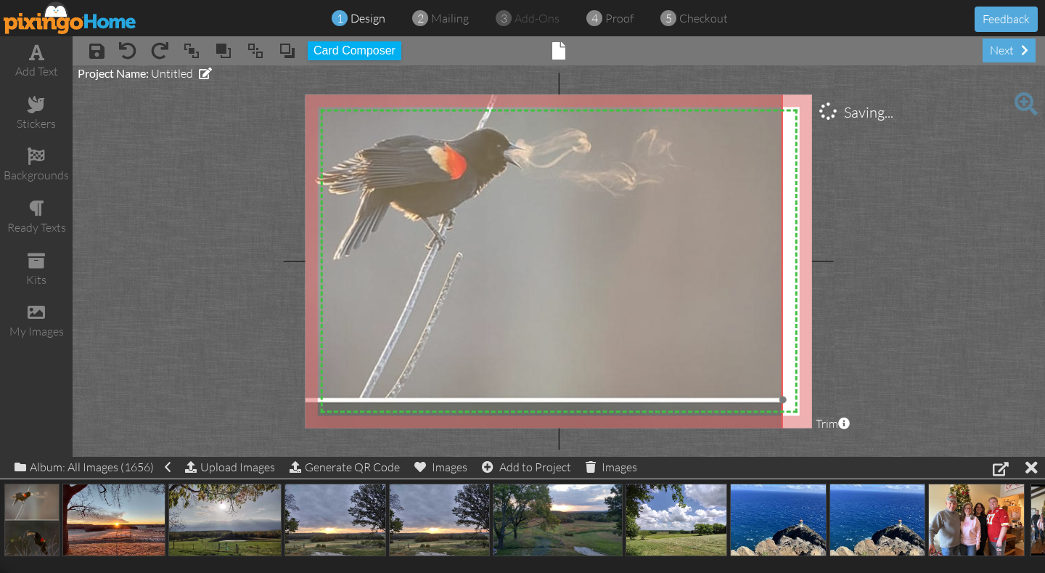
drag, startPoint x: 761, startPoint y: 282, endPoint x: 761, endPoint y: 221, distance: 60.2
click at [761, 221] on img at bounding box center [523, 399] width 520 height 684
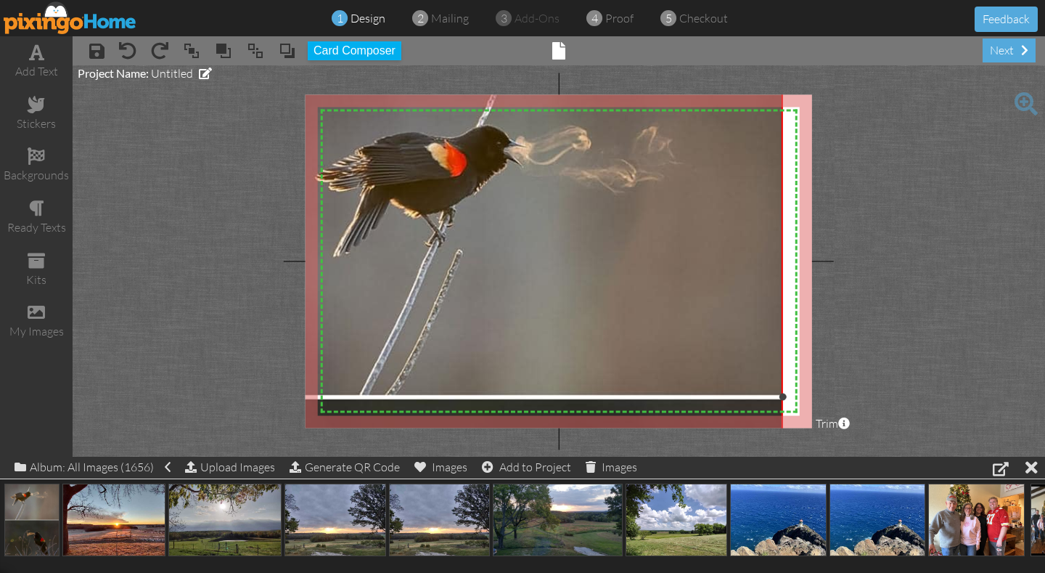
drag, startPoint x: 782, startPoint y: 398, endPoint x: 795, endPoint y: 395, distance: 13.4
click at [806, 393] on div "X X X X X X X X X X X X X X X X X X X X X X X X X X X X X X X X X X X X X X X X…" at bounding box center [559, 260] width 507 height 333
drag, startPoint x: 782, startPoint y: 396, endPoint x: 795, endPoint y: 398, distance: 13.2
click at [795, 398] on div "X X X X X X X X X X X X X X X X X X X X X X X X X X X X X X X X X X X X X X X X…" at bounding box center [559, 260] width 507 height 333
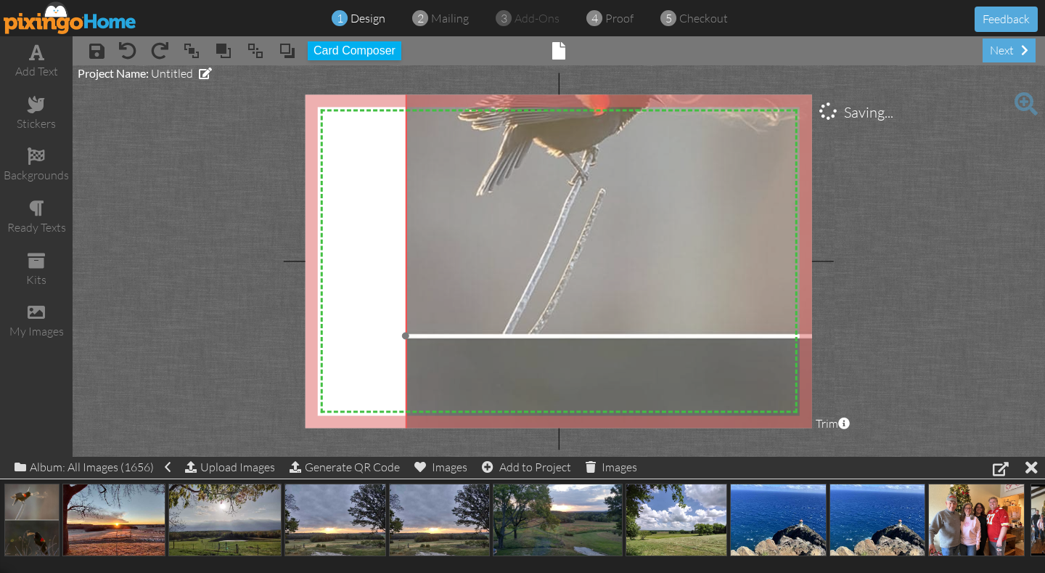
drag, startPoint x: 652, startPoint y: 305, endPoint x: 793, endPoint y: 245, distance: 152.5
click at [793, 245] on img at bounding box center [666, 335] width 520 height 684
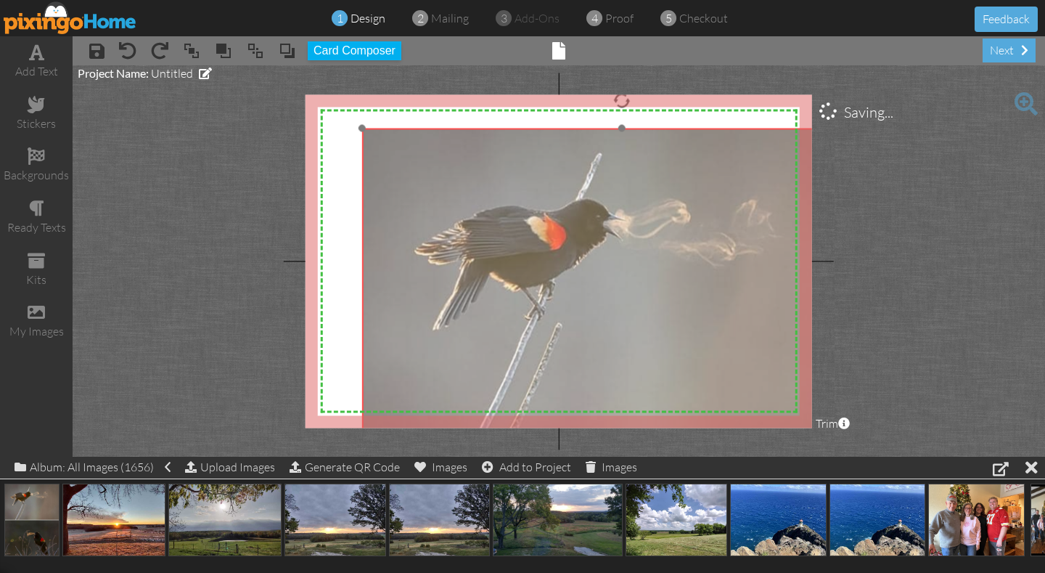
drag, startPoint x: 483, startPoint y: 259, endPoint x: 441, endPoint y: 391, distance: 138.6
click at [441, 393] on img at bounding box center [622, 470] width 520 height 684
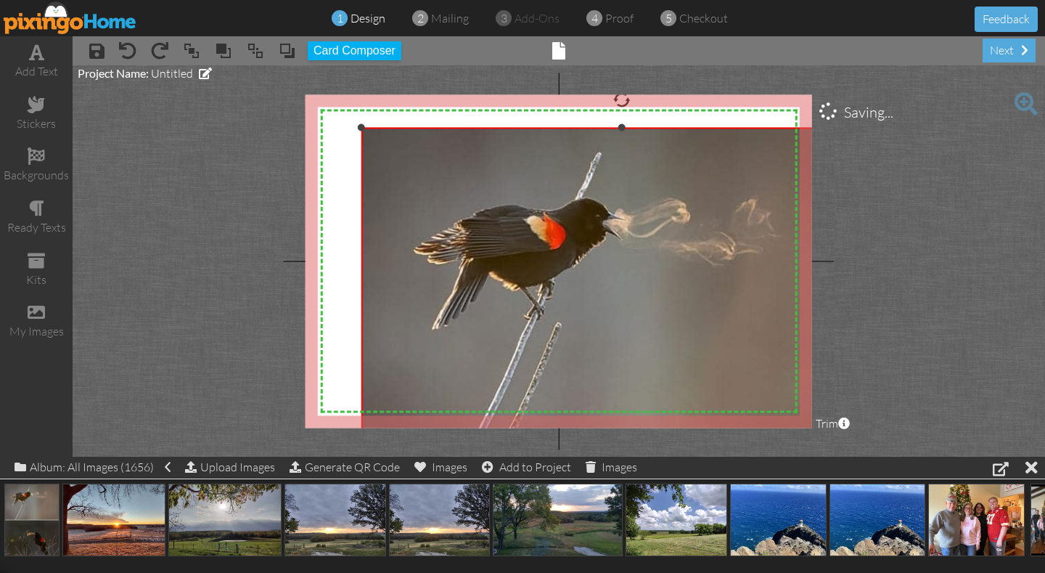
drag, startPoint x: 363, startPoint y: 129, endPoint x: 345, endPoint y: 125, distance: 18.0
click at [345, 126] on div "X X X X X X X X X X X X X X X X X X X X X X X X X X X X X X X X X X X X X X X X…" at bounding box center [559, 260] width 507 height 333
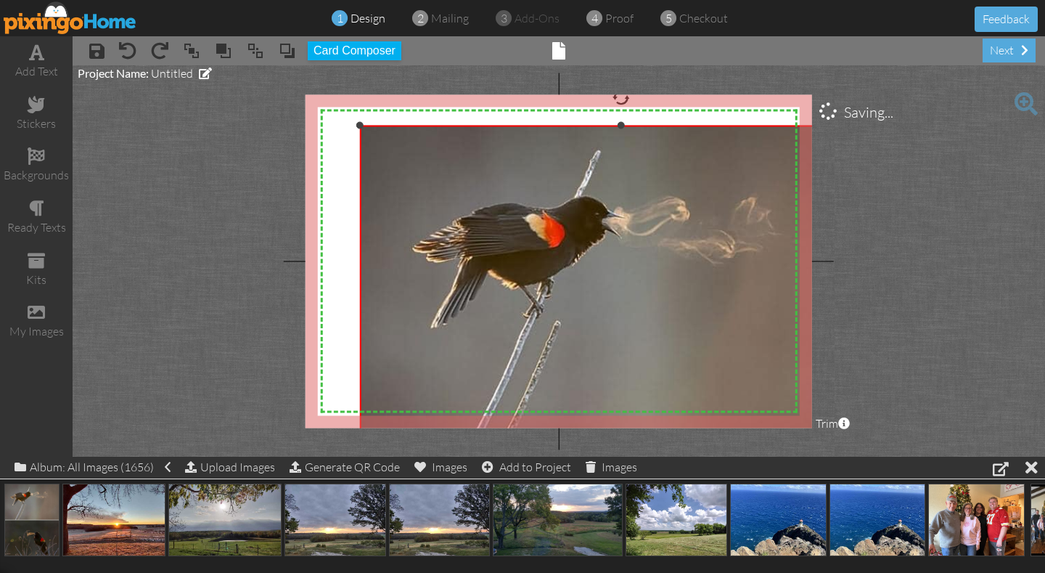
click at [359, 123] on div at bounding box center [359, 124] width 7 height 7
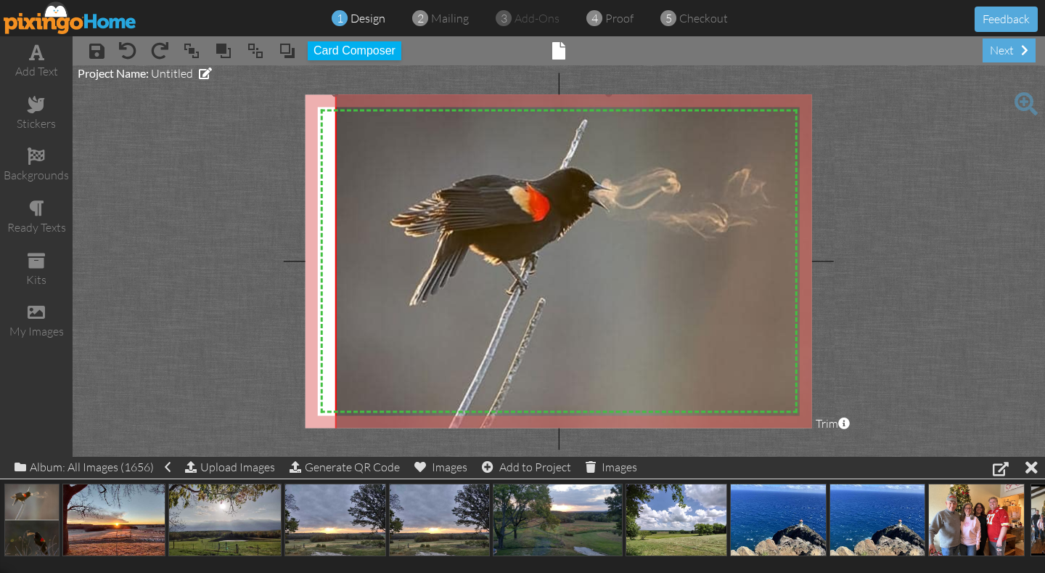
drag, startPoint x: 359, startPoint y: 123, endPoint x: 304, endPoint y: 91, distance: 64.1
click at [304, 91] on project-studio-wrapper "X X X X X X X X X X X X X X X X X X X X X X X X X X X X X X X X X X X X X X X X…" at bounding box center [559, 260] width 973 height 391
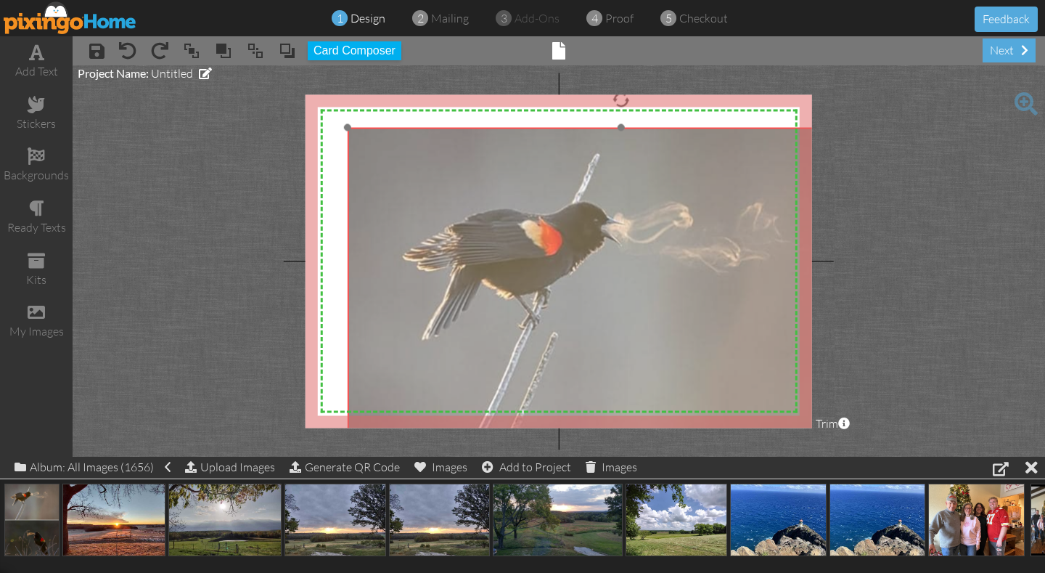
drag, startPoint x: 385, startPoint y: 119, endPoint x: 401, endPoint y: 158, distance: 42.3
click at [401, 158] on img at bounding box center [620, 487] width 547 height 720
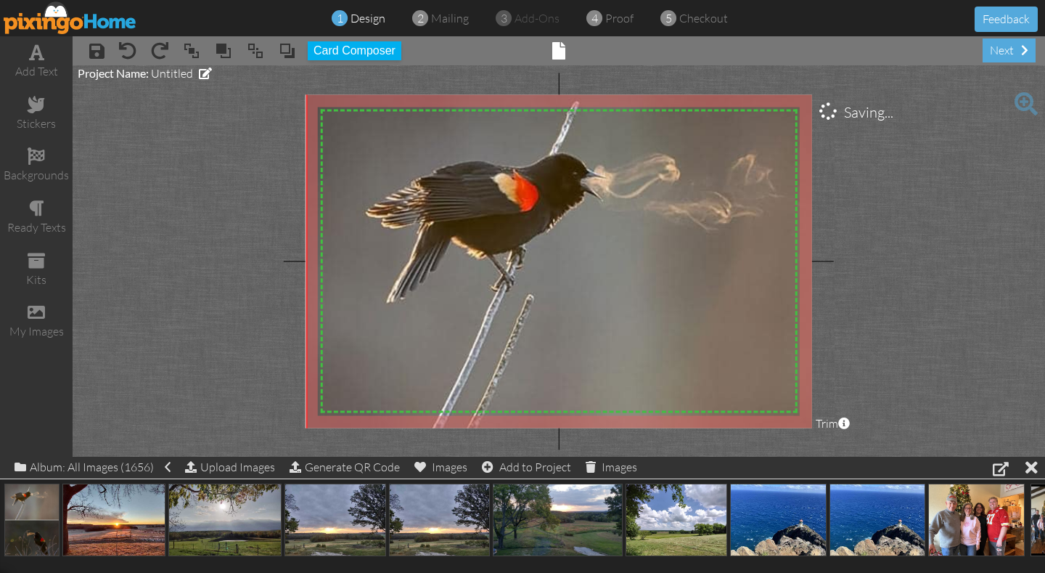
drag, startPoint x: 352, startPoint y: 133, endPoint x: 278, endPoint y: 70, distance: 96.8
click at [278, 71] on project-studio-wrapper "X X X X X X X X X X X X X X X X X X X X X X X X X X X X X X X X X X X X X X X X…" at bounding box center [559, 260] width 973 height 391
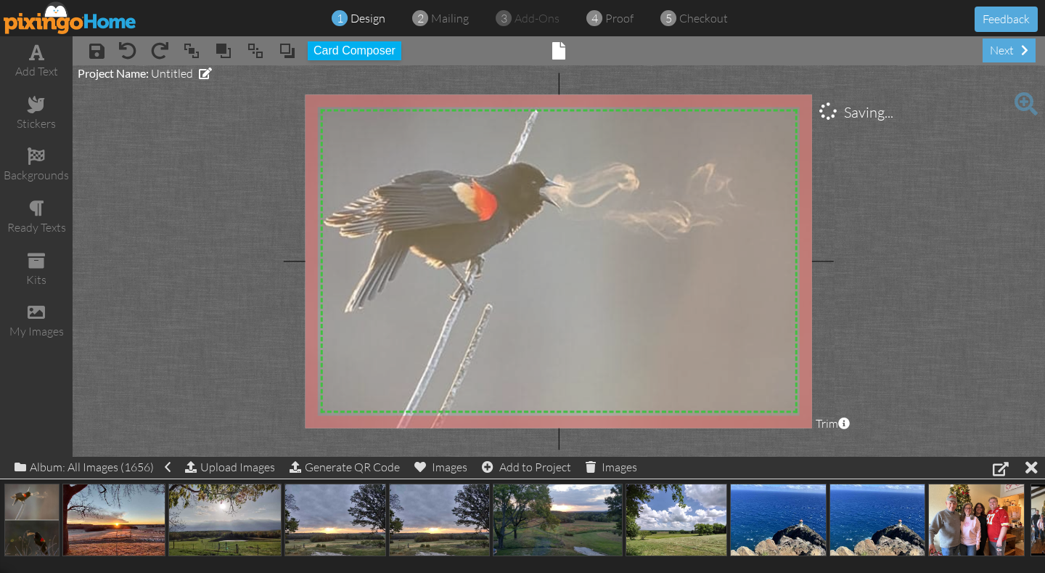
drag, startPoint x: 356, startPoint y: 234, endPoint x: 315, endPoint y: 244, distance: 42.6
click at [316, 245] on img at bounding box center [561, 472] width 594 height 782
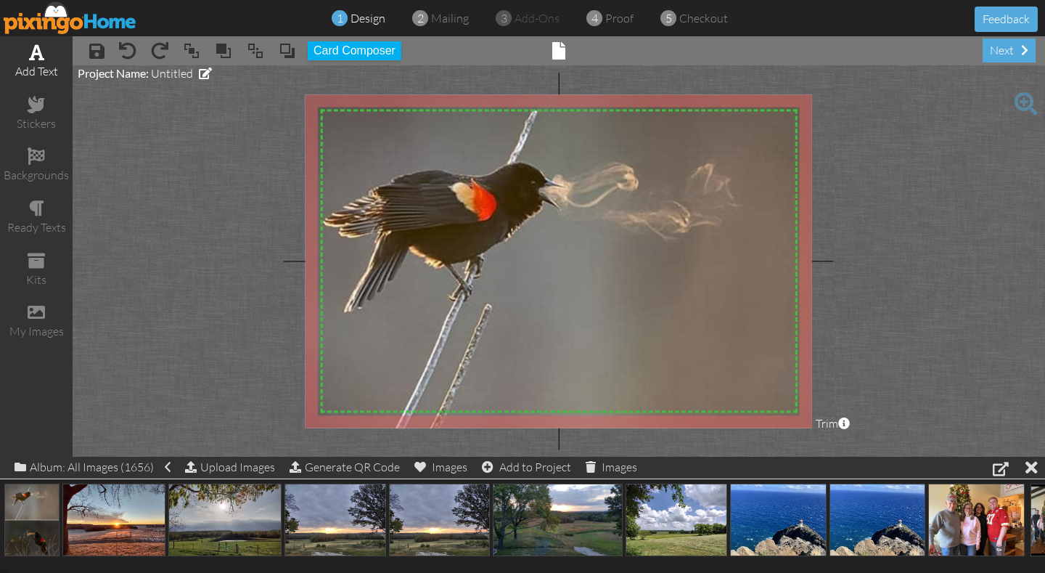
click at [36, 57] on span at bounding box center [36, 52] width 15 height 17
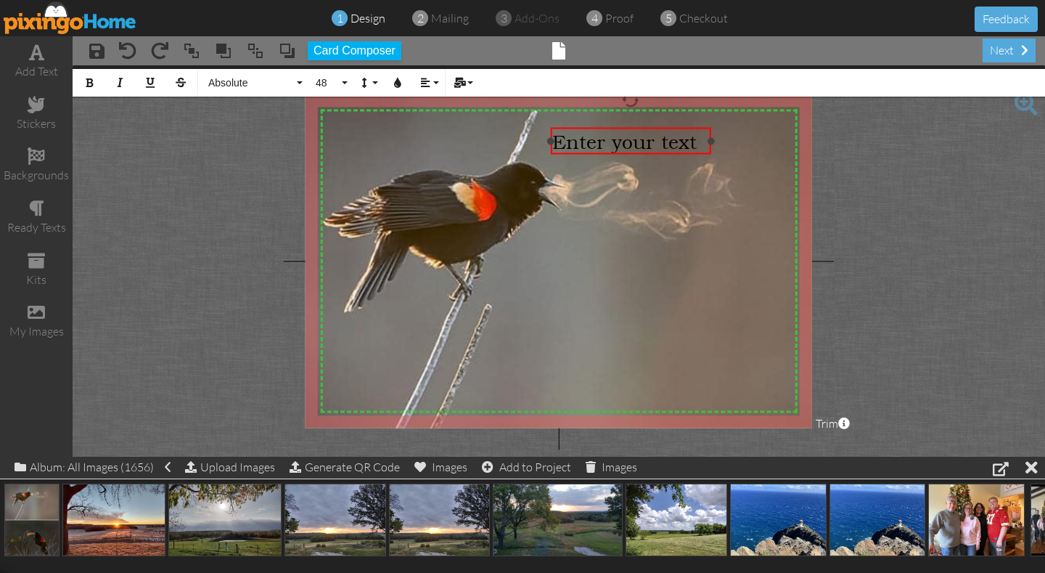
drag, startPoint x: 405, startPoint y: 142, endPoint x: 551, endPoint y: 128, distance: 146.5
click at [551, 128] on div "Enter your text ×" at bounding box center [630, 141] width 160 height 27
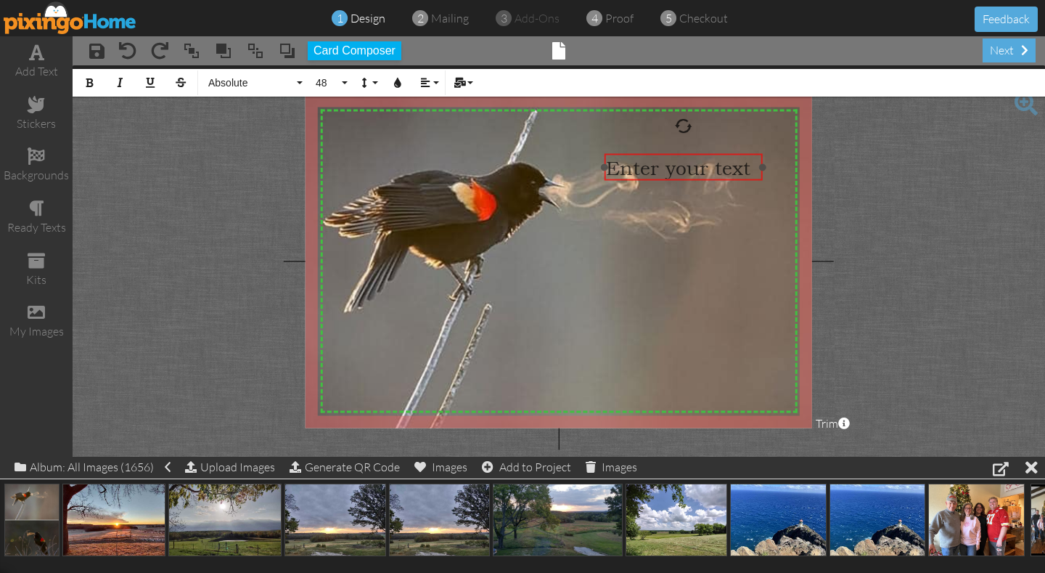
drag, startPoint x: 687, startPoint y: 153, endPoint x: 739, endPoint y: 179, distance: 57.8
click at [740, 179] on div "​ Enter your text ​" at bounding box center [683, 168] width 158 height 28
click at [345, 82] on button "48" at bounding box center [329, 83] width 42 height 28
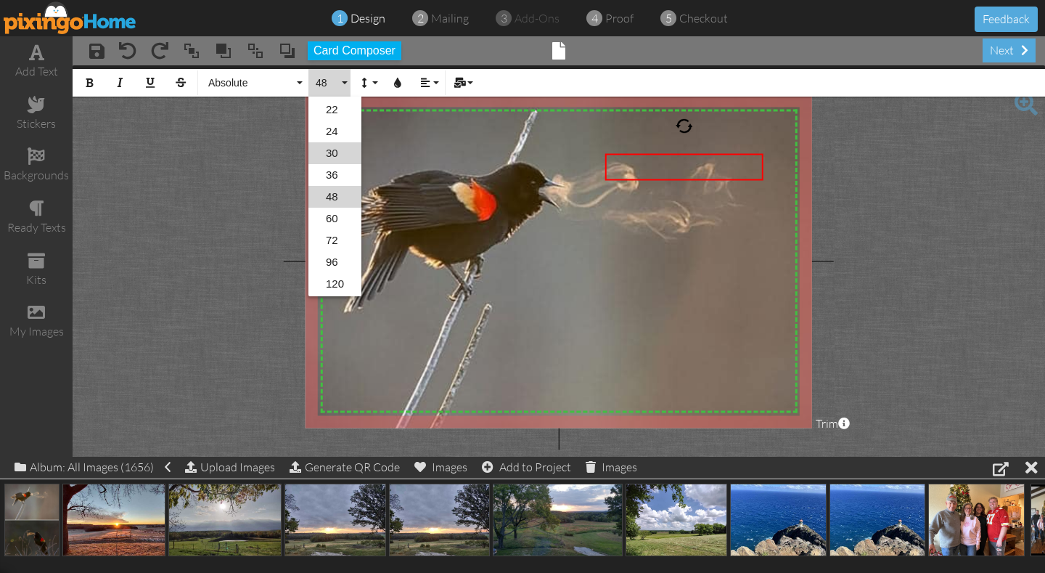
click at [335, 152] on link "30" at bounding box center [334, 153] width 53 height 22
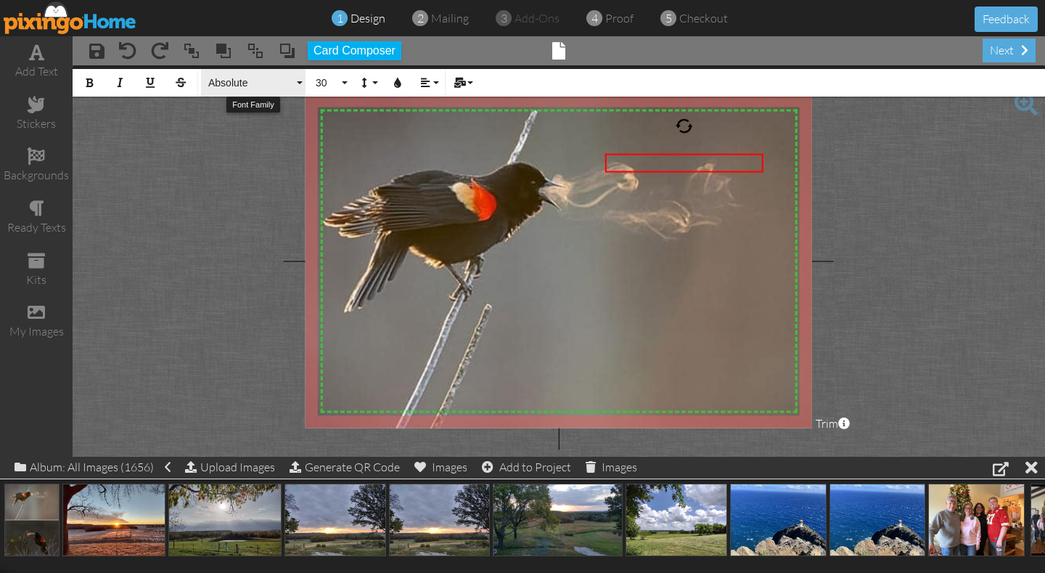
click at [300, 81] on button "Absolute" at bounding box center [253, 83] width 105 height 28
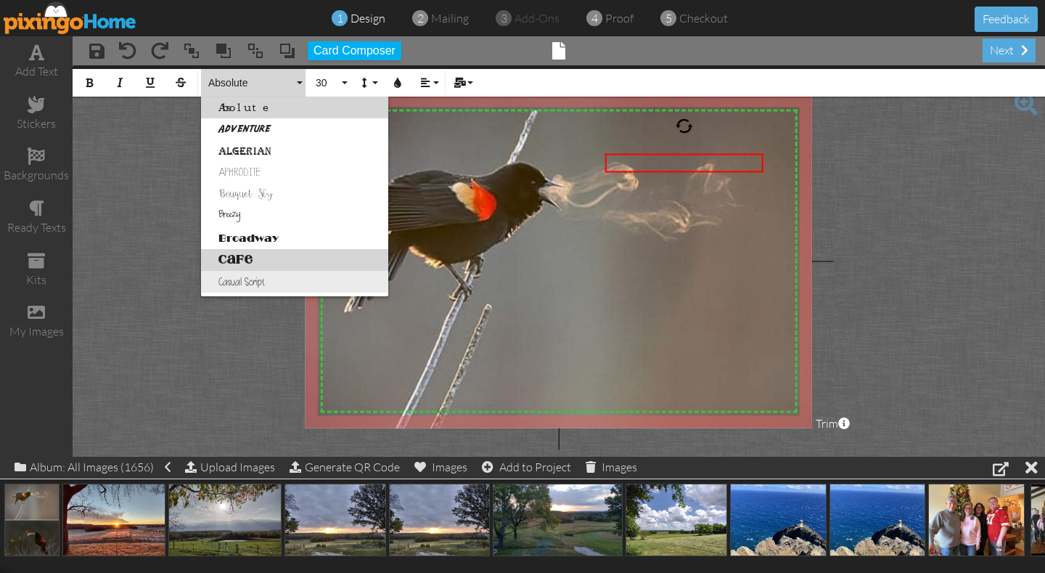
drag, startPoint x: 302, startPoint y: 264, endPoint x: 258, endPoint y: 277, distance: 45.5
click at [253, 260] on link "Cafe" at bounding box center [294, 260] width 187 height 22
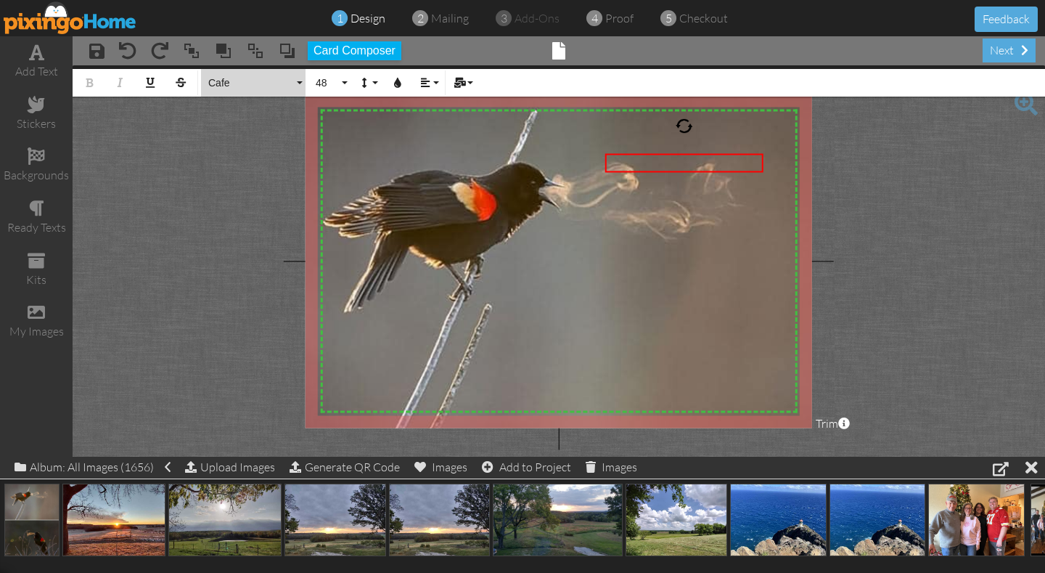
click at [299, 86] on button "Cafe" at bounding box center [253, 83] width 105 height 28
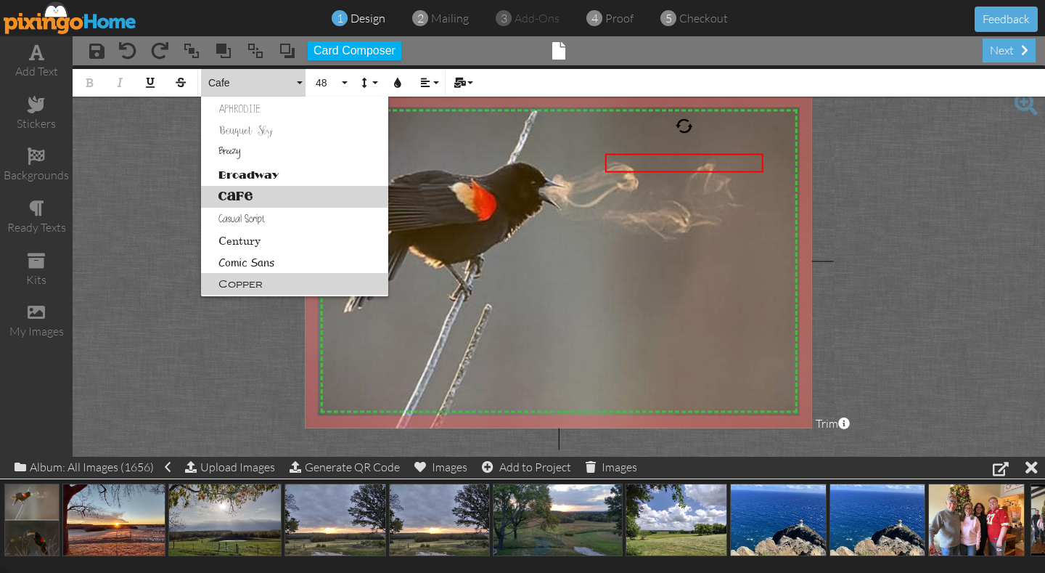
click at [256, 284] on link "Copper" at bounding box center [294, 284] width 187 height 22
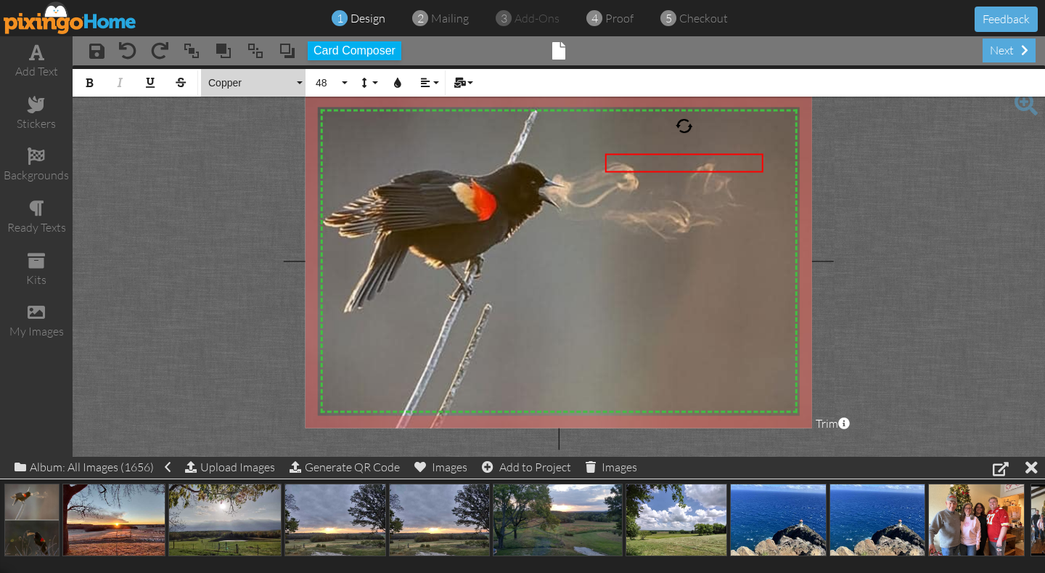
click at [298, 81] on button "Copper" at bounding box center [253, 83] width 105 height 28
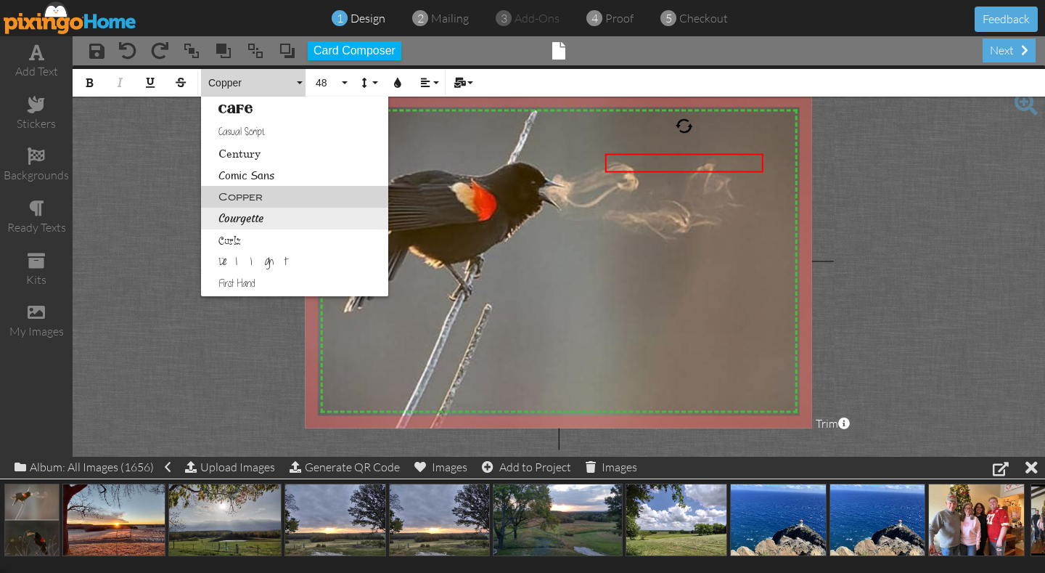
click at [247, 218] on link "Courgette" at bounding box center [294, 219] width 187 height 22
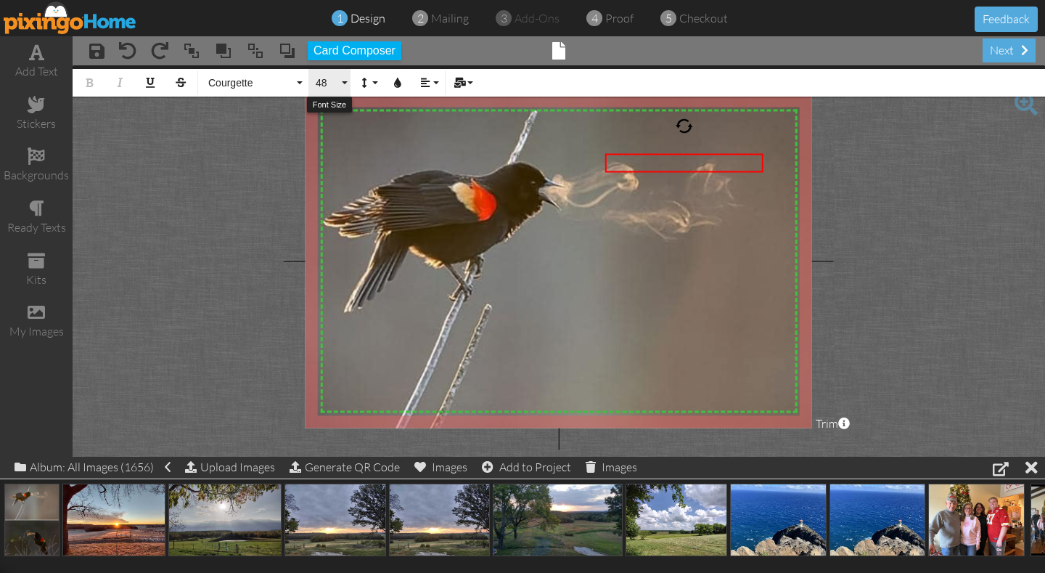
click at [344, 84] on button "48" at bounding box center [329, 83] width 42 height 28
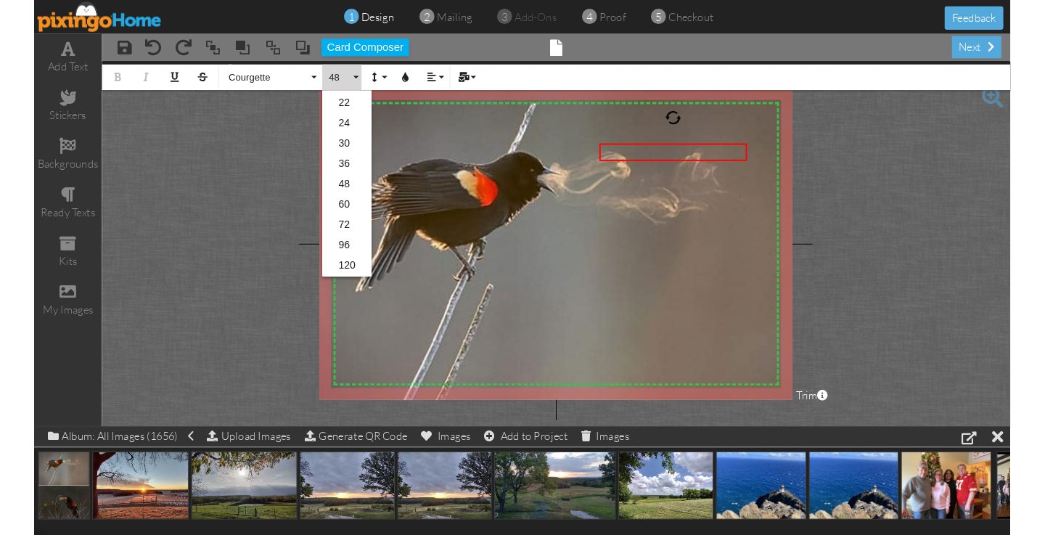
scroll to position [0, 0]
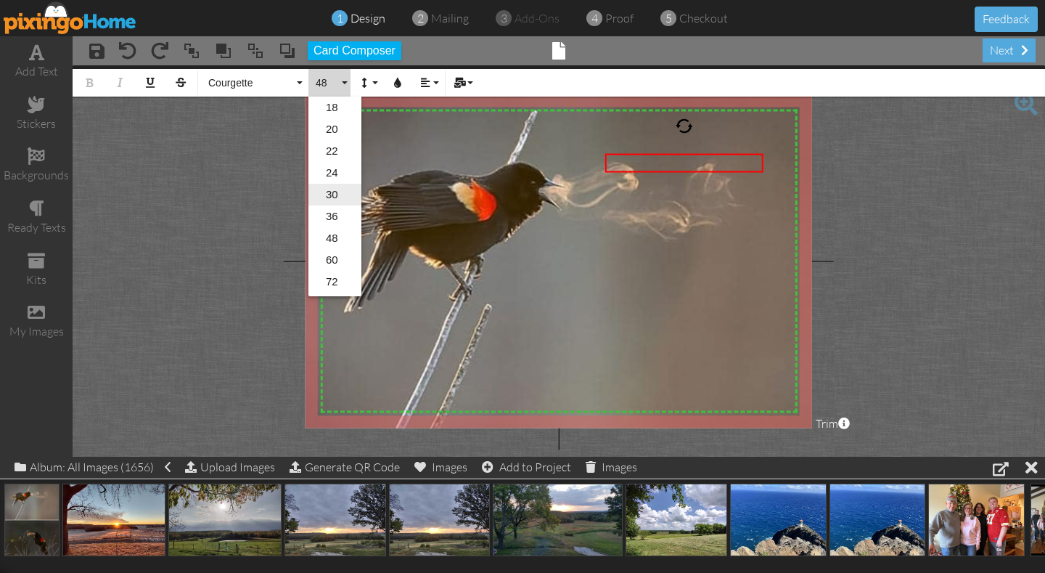
click at [335, 195] on link "30" at bounding box center [334, 195] width 53 height 22
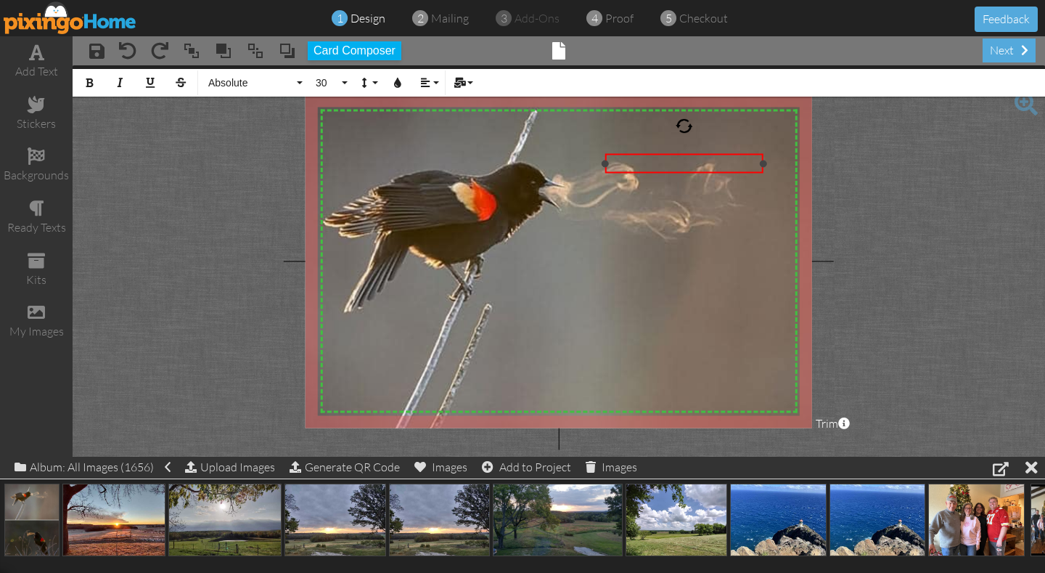
click at [613, 166] on div "​ ​ ​ ​ ​​" at bounding box center [684, 164] width 155 height 16
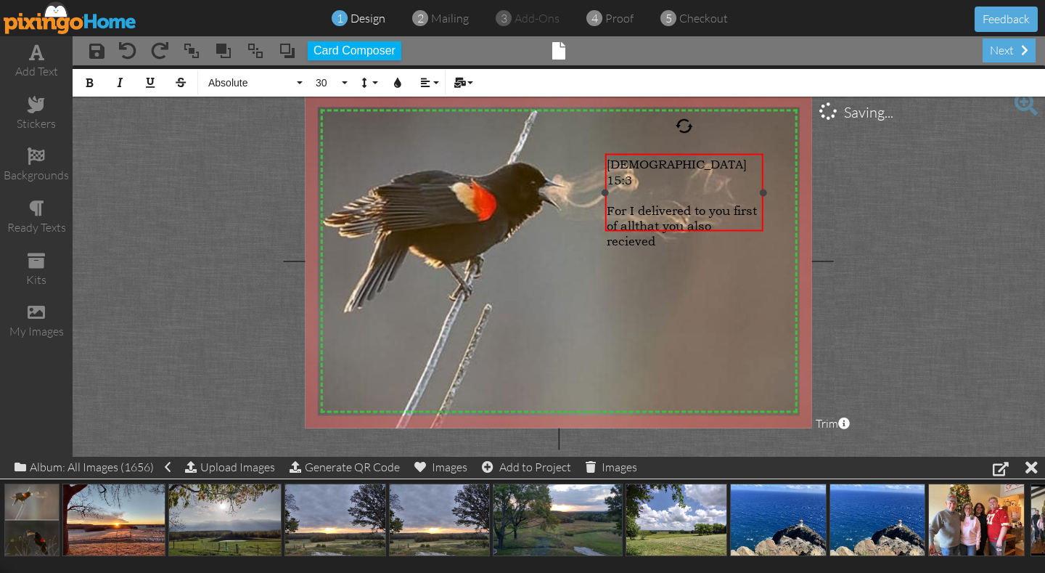
click at [636, 207] on span "For I delivered to you first of allthat you also recieved" at bounding box center [682, 225] width 150 height 46
click at [657, 221] on div "For I delivered to you first of all that you also recieved" at bounding box center [684, 225] width 155 height 46
click at [661, 229] on span "For I delivered to you first of all that you also recieved: that [DEMOGRAPHIC_D…" at bounding box center [682, 240] width 150 height 76
click at [677, 236] on div "For I delivered to you first of all that you also recieved: that [DEMOGRAPHIC_D…" at bounding box center [684, 240] width 155 height 76
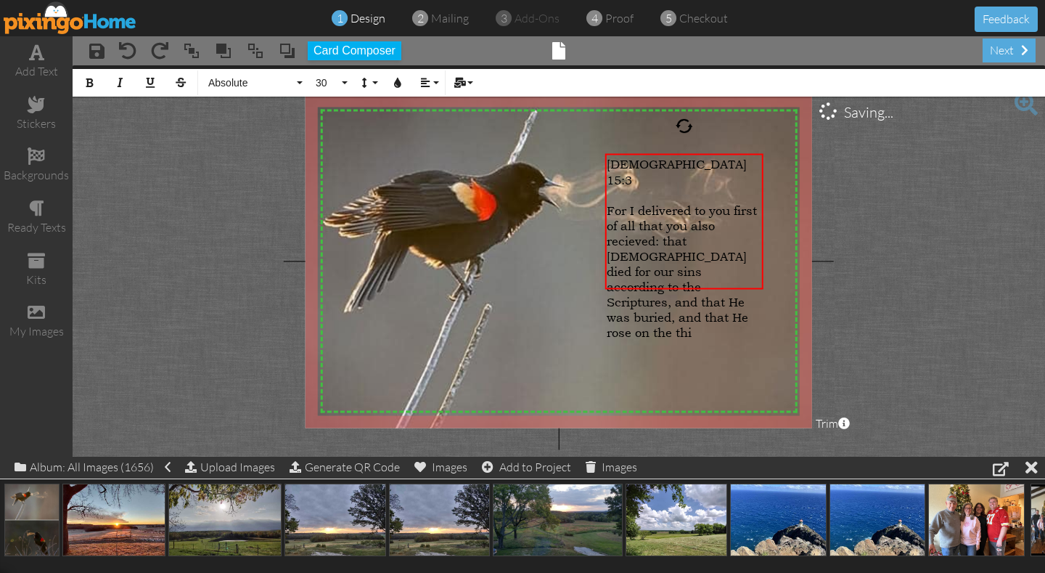
click at [819, 279] on project-studio-wrapper "X X X X X X X X X X X X X X X X X X X X X X X X X X X X X X X X X X X X X X X X…" at bounding box center [559, 260] width 973 height 391
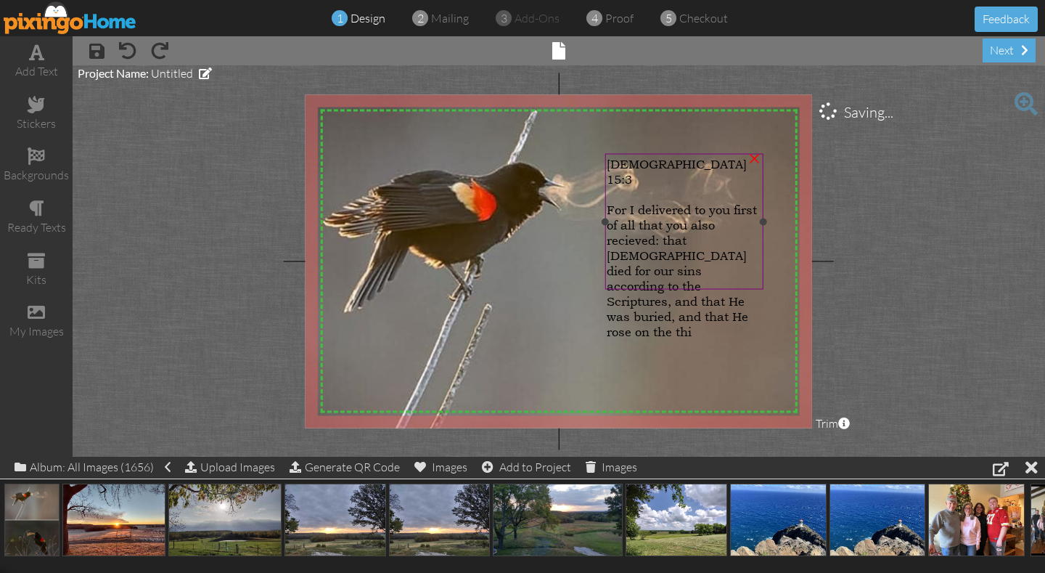
click at [732, 276] on div "For I delivered to you first of all that you also recieved: that [DEMOGRAPHIC_D…" at bounding box center [684, 270] width 155 height 137
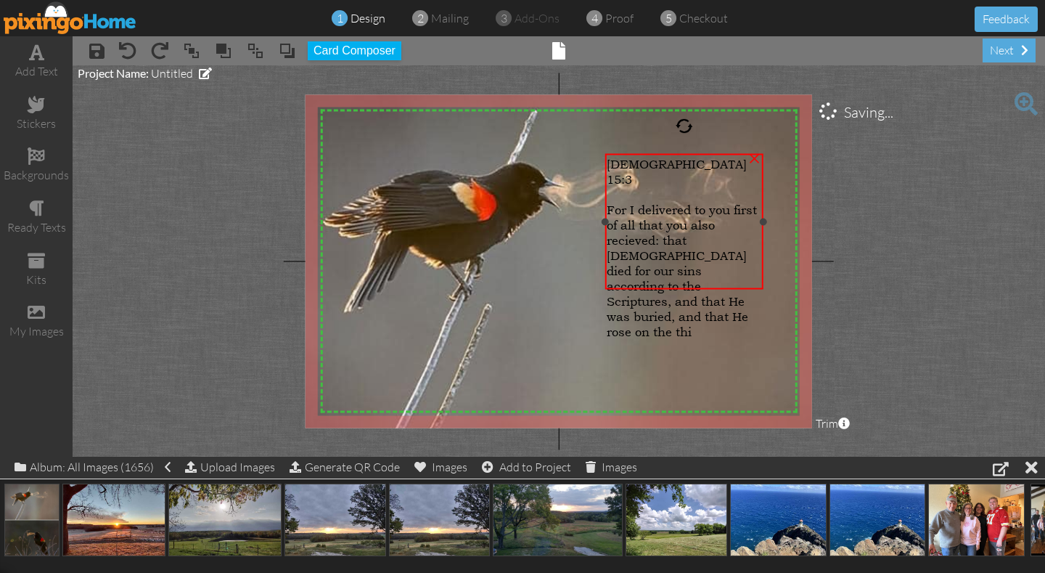
click at [716, 280] on div "For I delivered to you first of all that you also recieved: that [DEMOGRAPHIC_D…" at bounding box center [684, 270] width 155 height 137
click at [713, 279] on div "For I delivered to you first of all that you also recieved: that [DEMOGRAPHIC_D…" at bounding box center [684, 270] width 155 height 137
click at [720, 282] on div "For I delivered to you first of all that you also recieved: that [DEMOGRAPHIC_D…" at bounding box center [680, 273] width 155 height 137
click at [728, 285] on div "For I delivered to you first of all that you also recieved: that [DEMOGRAPHIC_D…" at bounding box center [680, 273] width 155 height 137
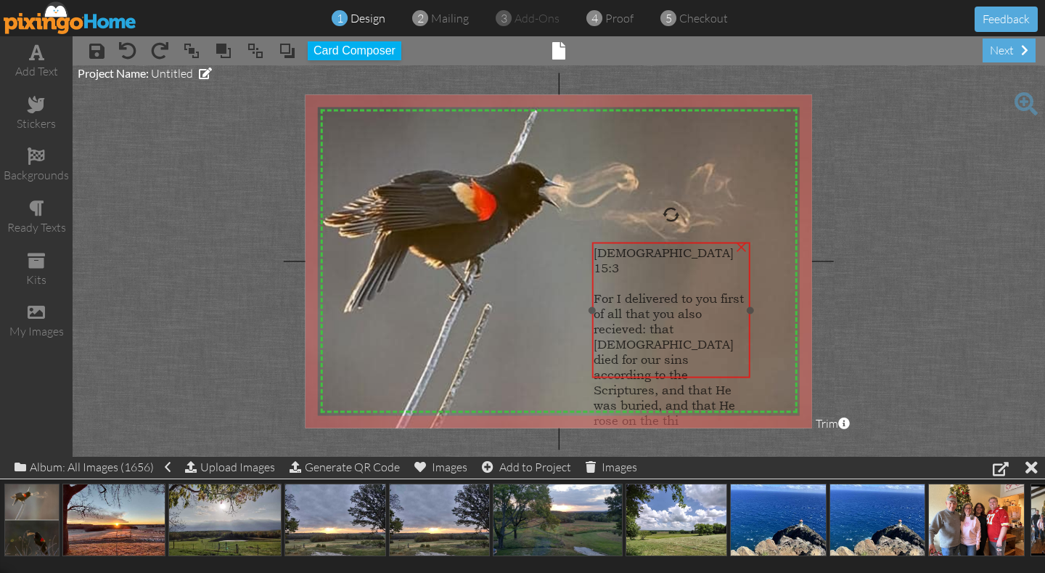
drag, startPoint x: 718, startPoint y: 253, endPoint x: 708, endPoint y: 337, distance: 84.7
click at [708, 338] on span "For I delivered to you first of all that you also recieved: that [DEMOGRAPHIC_D…" at bounding box center [669, 358] width 150 height 137
click at [703, 369] on div "For I delivered to you first of all that you also recieved: that [DEMOGRAPHIC_D…" at bounding box center [671, 358] width 155 height 137
click at [741, 247] on div "×" at bounding box center [741, 245] width 23 height 23
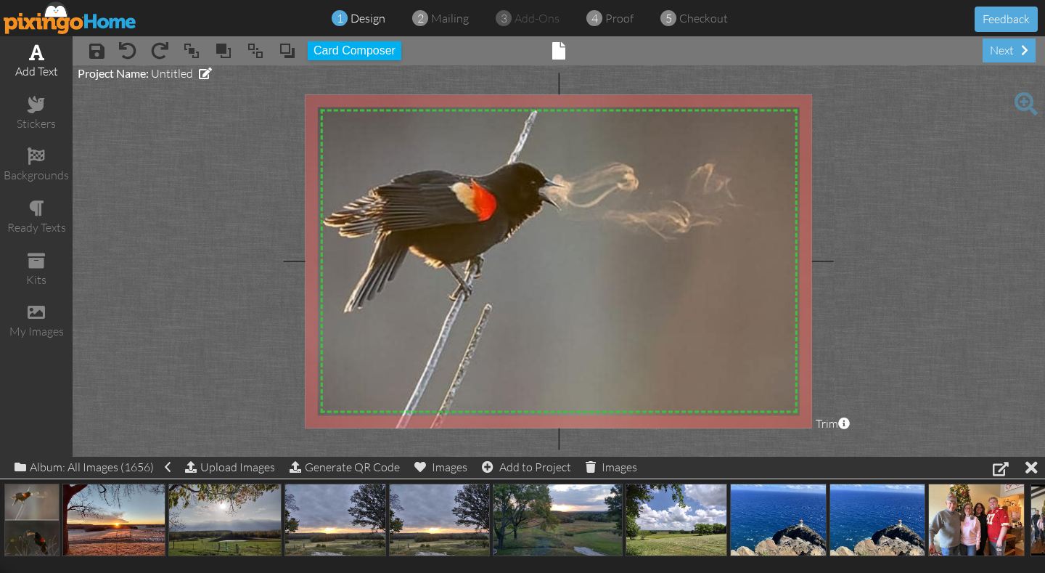
click at [33, 55] on span at bounding box center [36, 52] width 15 height 17
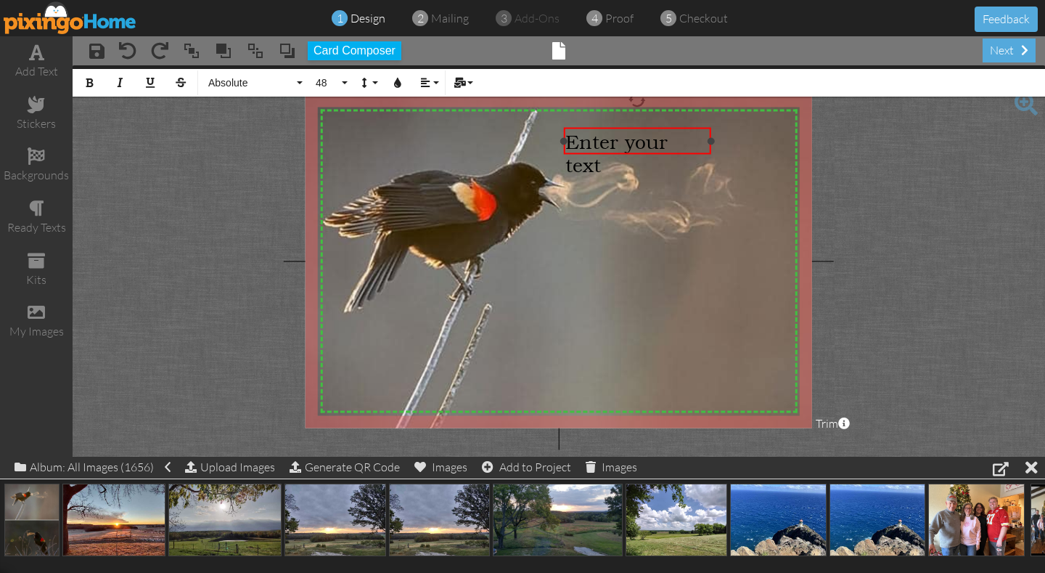
drag, startPoint x: 409, startPoint y: 141, endPoint x: 568, endPoint y: 140, distance: 159.0
click at [567, 140] on div "Enter your text ×" at bounding box center [636, 141] width 147 height 27
drag, startPoint x: 639, startPoint y: 155, endPoint x: 650, endPoint y: 158, distance: 11.3
click at [651, 162] on div "Enter your text" at bounding box center [638, 153] width 142 height 46
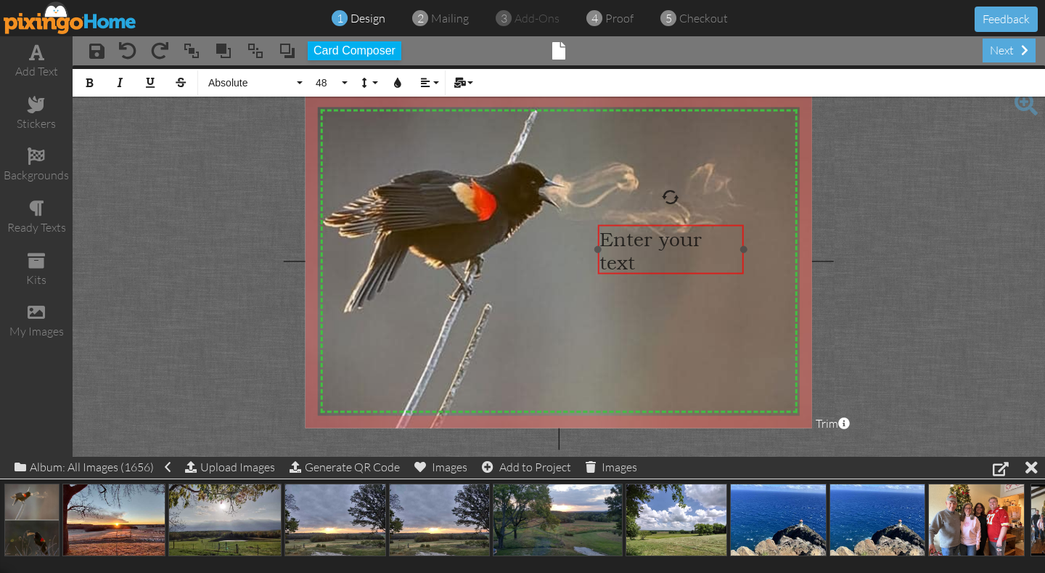
drag, startPoint x: 684, startPoint y: 176, endPoint x: 716, endPoint y: 271, distance: 101.0
click at [717, 272] on div "Enter your text ​ ​" at bounding box center [670, 250] width 146 height 51
click at [639, 257] on img at bounding box center [560, 472] width 594 height 782
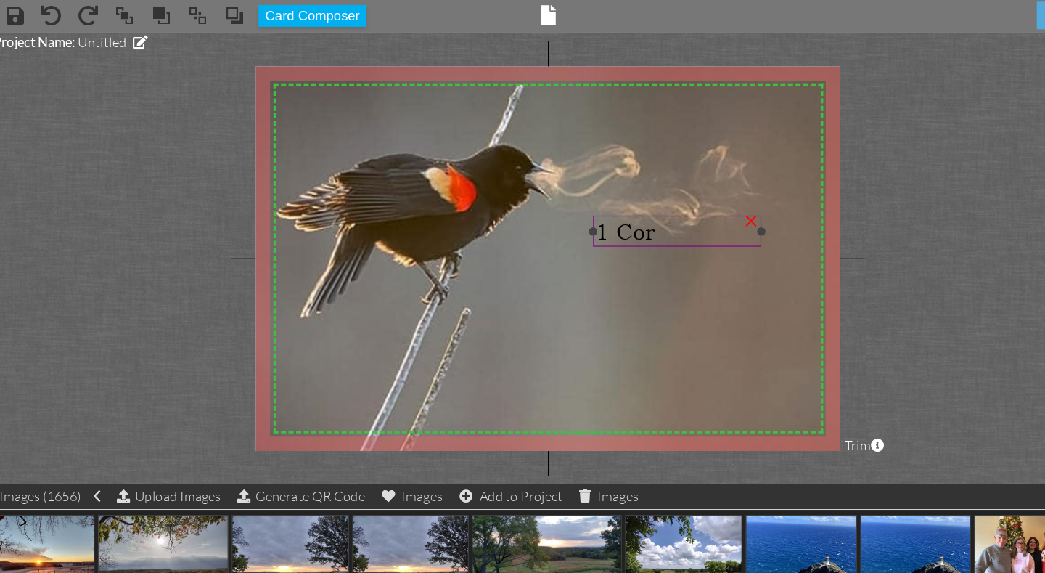
click at [736, 230] on div "×" at bounding box center [735, 227] width 23 height 23
